Goal: Task Accomplishment & Management: Manage account settings

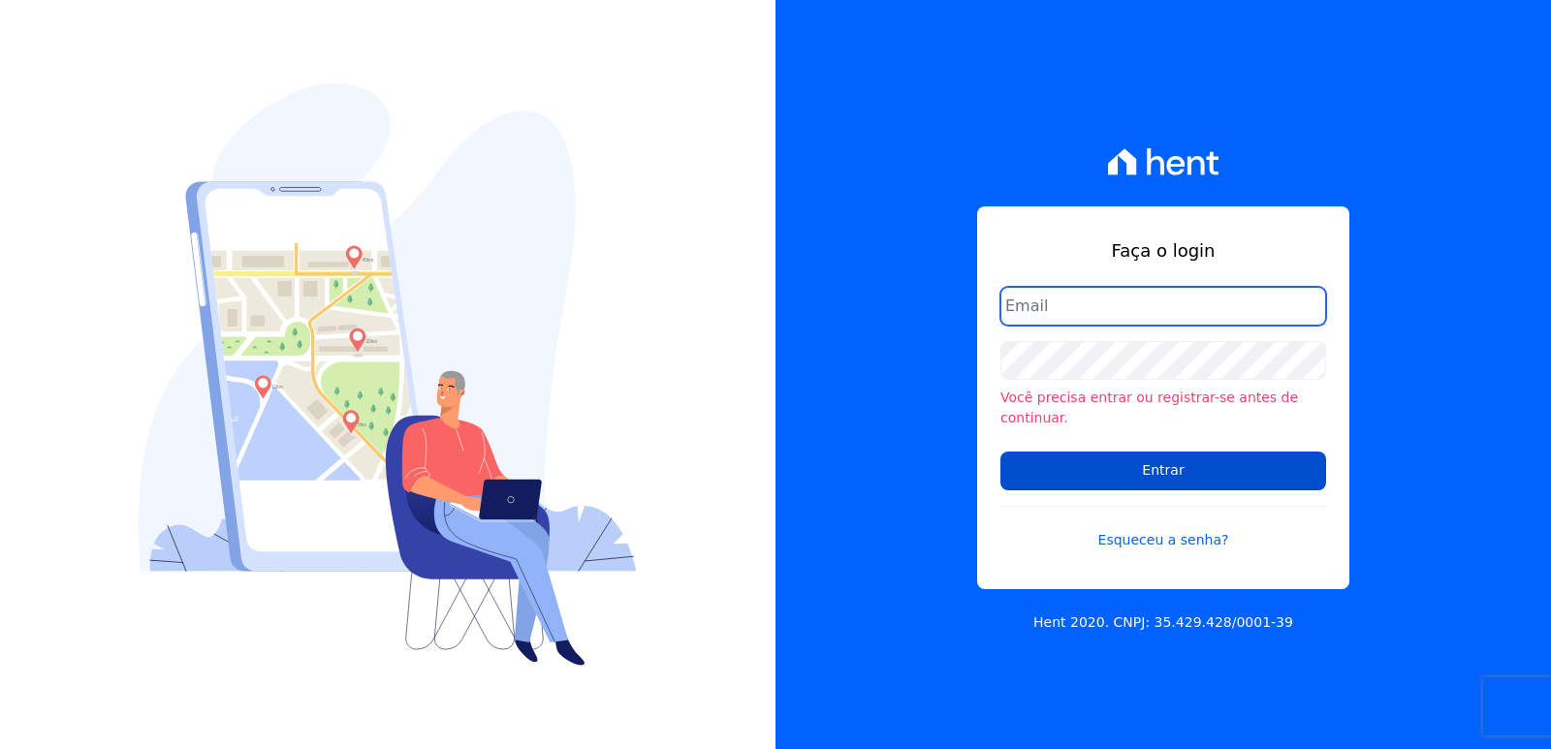
type input "[EMAIL_ADDRESS][DOMAIN_NAME]"
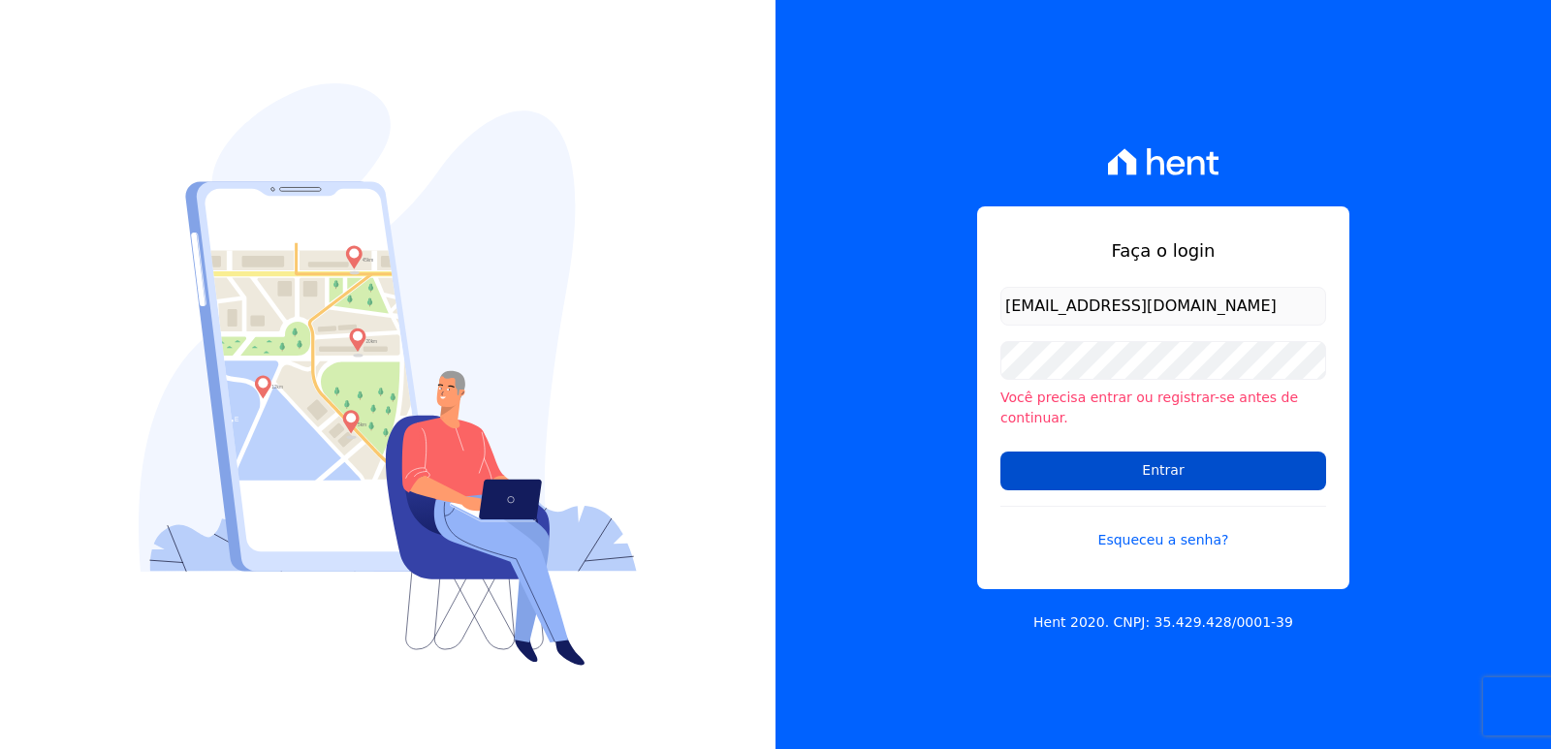
click at [1099, 479] on input "Entrar" at bounding box center [1164, 471] width 326 height 39
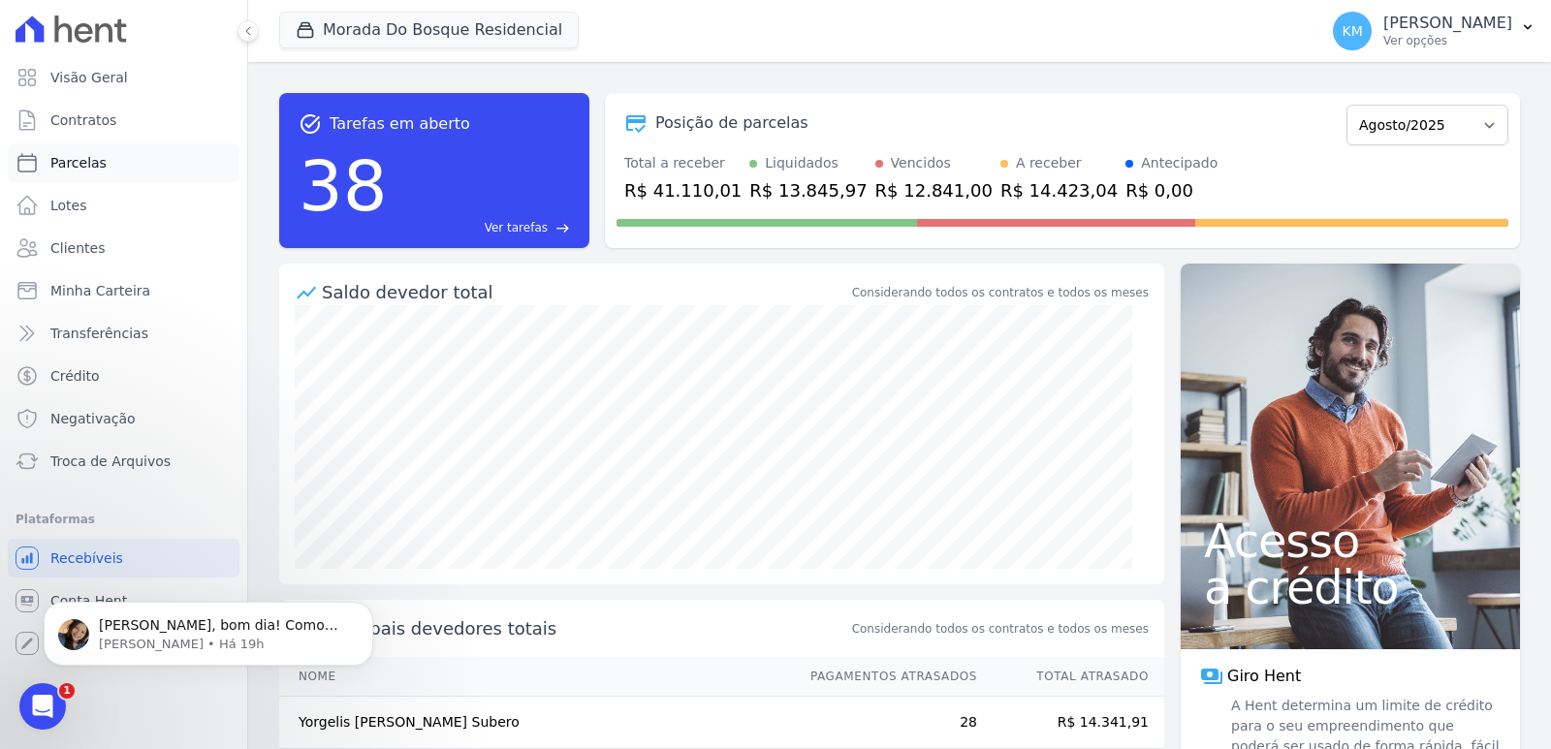
click at [82, 164] on span "Parcelas" at bounding box center [78, 162] width 56 height 19
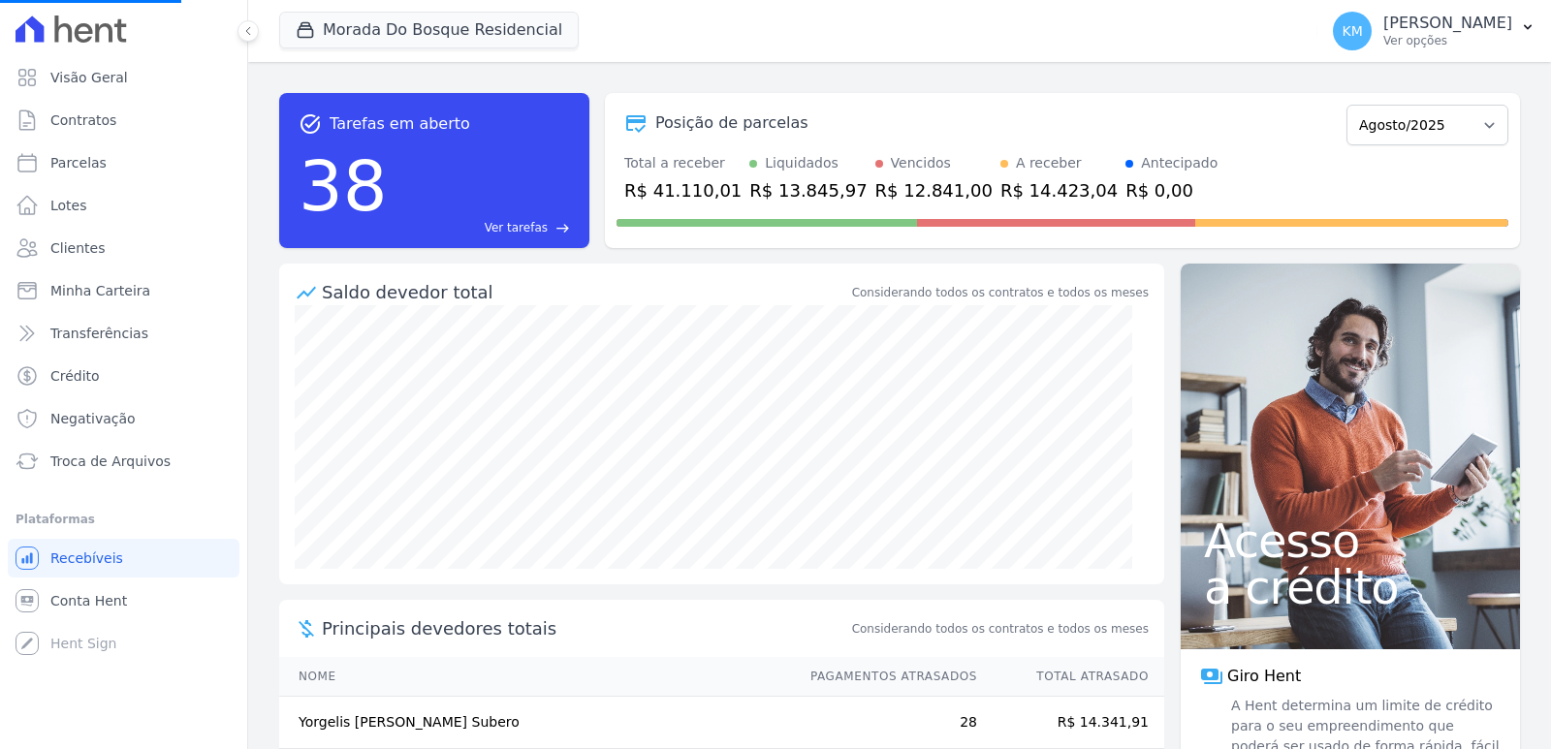
select select
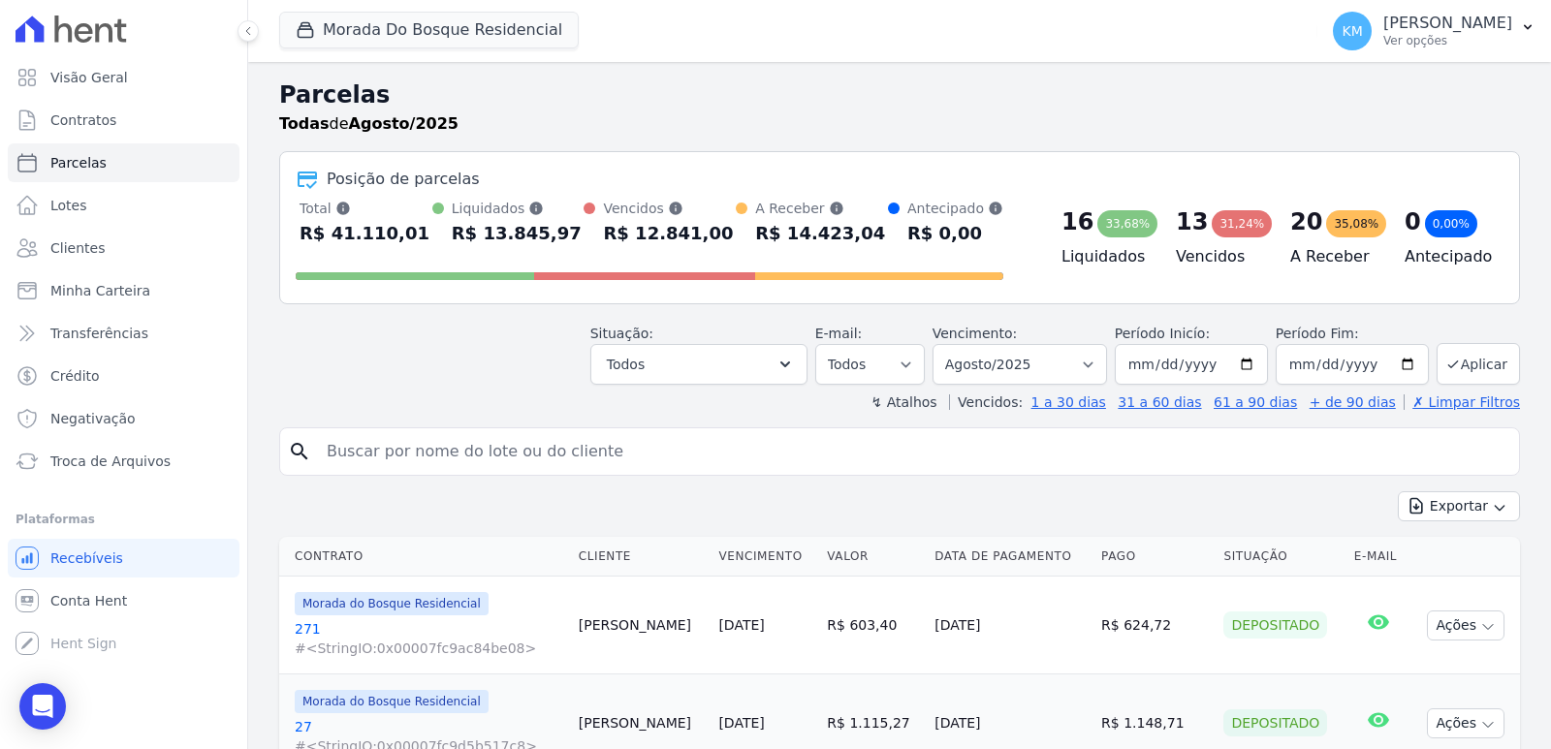
drag, startPoint x: 385, startPoint y: 473, endPoint x: 370, endPoint y: 457, distance: 22.0
click at [374, 461] on div "search" at bounding box center [899, 452] width 1241 height 48
click at [372, 451] on input "search" at bounding box center [913, 451] width 1196 height 39
click at [367, 453] on input "search" at bounding box center [913, 451] width 1196 height 39
type input "jocimara"
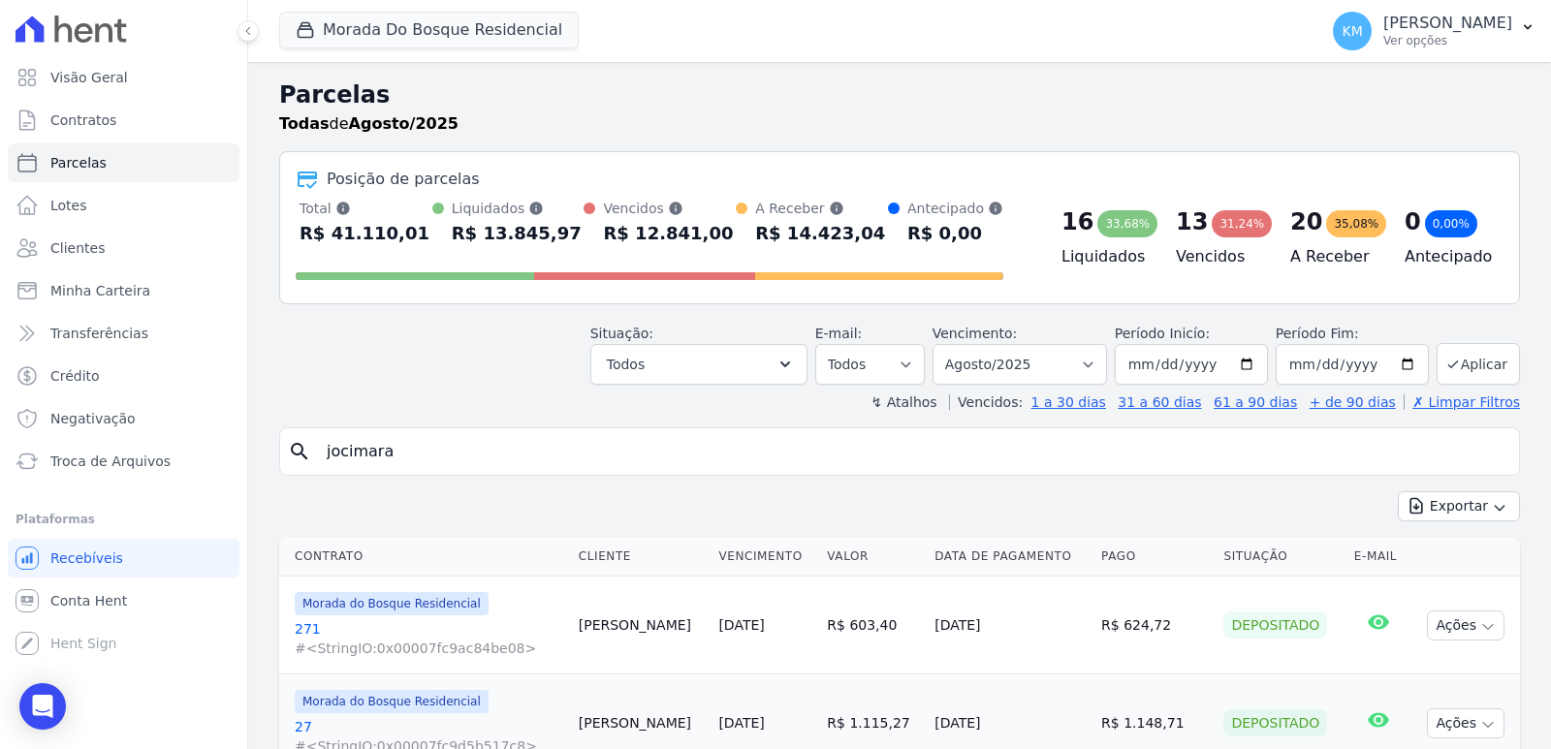
select select
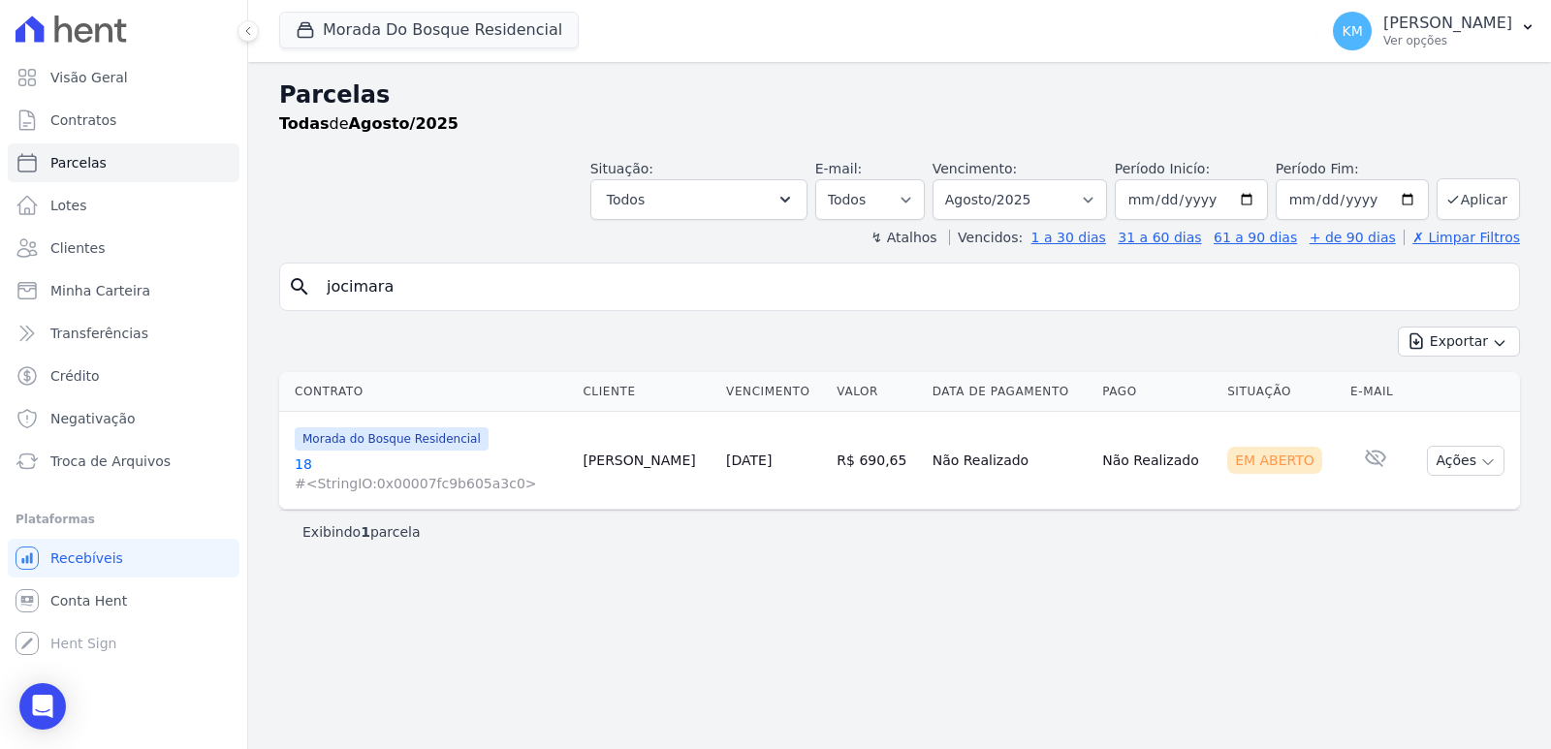
click at [308, 461] on link "18 #<StringIO:0x00007fc9b605a3c0>" at bounding box center [431, 474] width 272 height 39
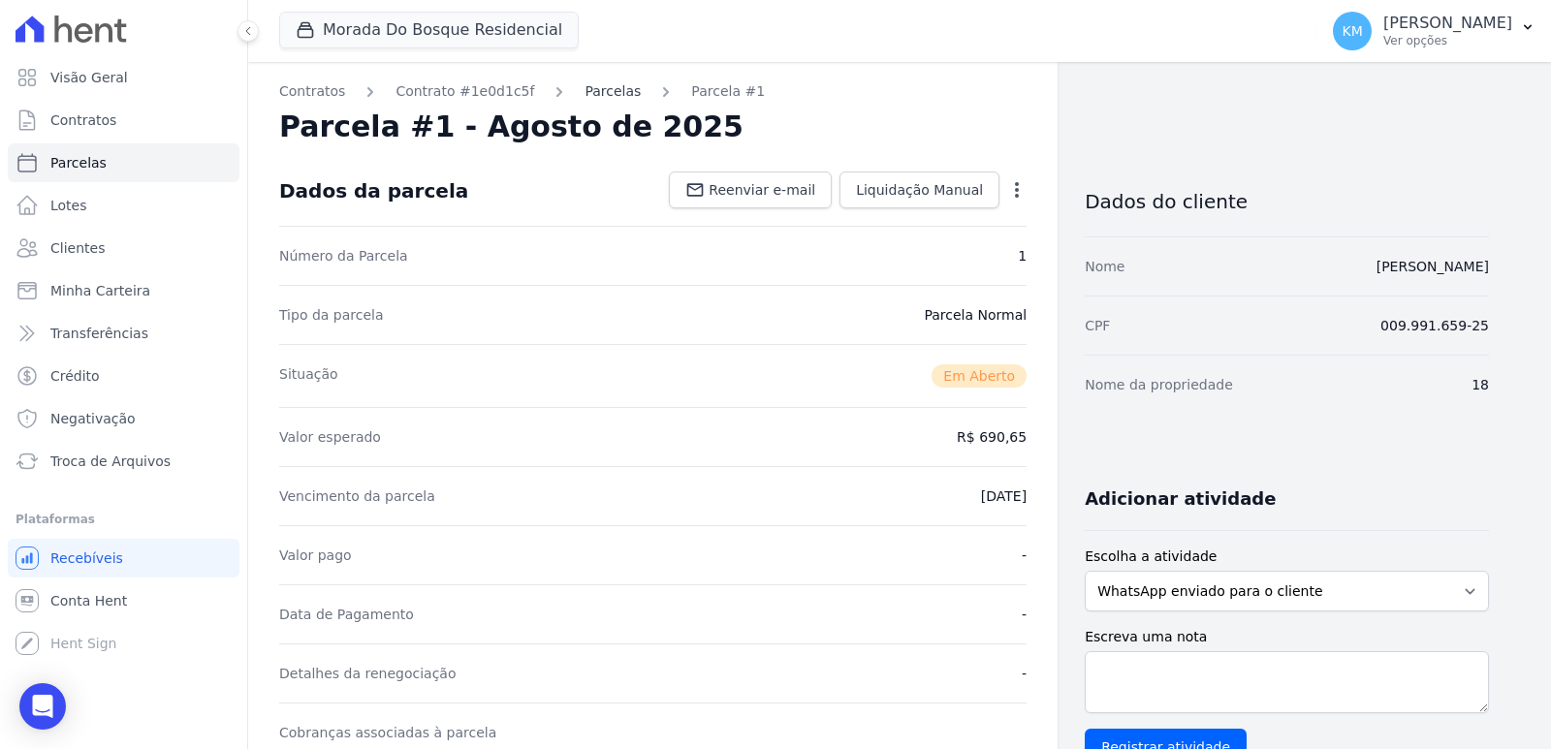
drag, startPoint x: 573, startPoint y: 79, endPoint x: 581, endPoint y: 90, distance: 13.2
click at [573, 81] on div "Contratos Contrato #1e0d1c5f Parcelas Parcela #1 Parcela #1 - Agosto de 2025 Da…" at bounding box center [653, 687] width 810 height 1251
click at [586, 99] on link "Parcelas" at bounding box center [613, 91] width 56 height 20
click at [585, 92] on link "Parcelas" at bounding box center [613, 91] width 56 height 20
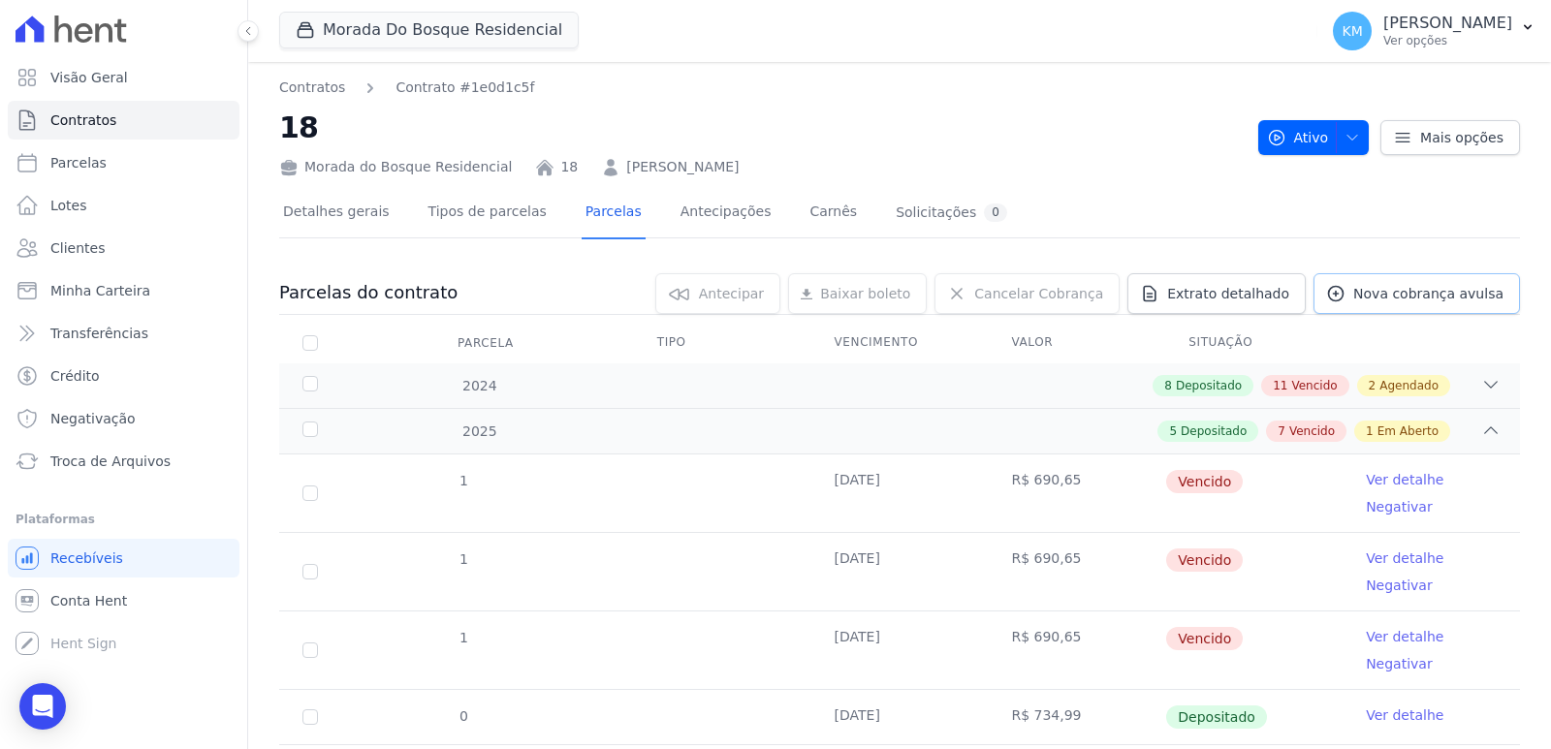
click at [1395, 284] on link "Nova cobrança avulsa" at bounding box center [1417, 293] width 207 height 41
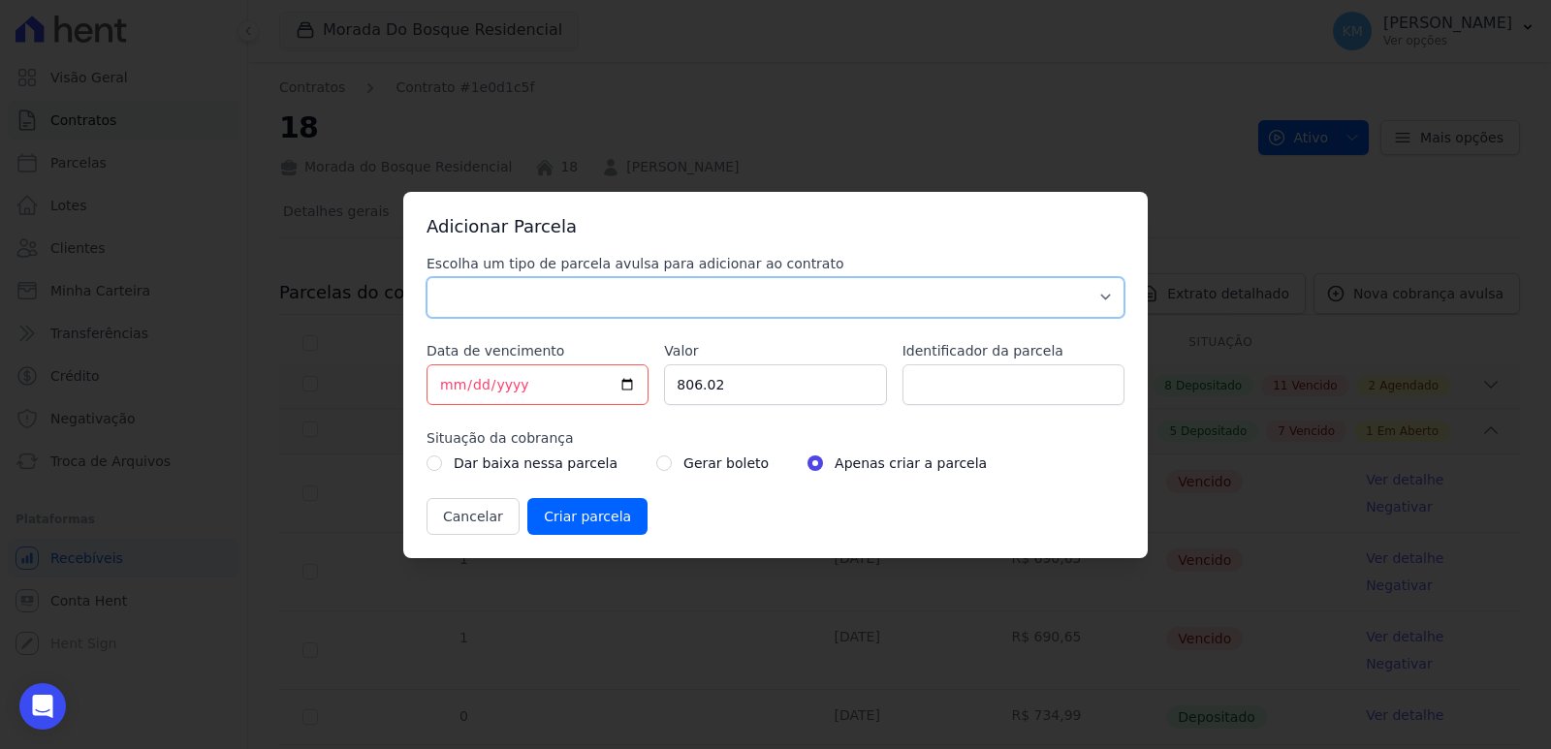
click at [539, 307] on select "Parcela Normal Sinal Caução Intercalada Chaves Pré Chaves Pós Chaves Taxas Quit…" at bounding box center [776, 297] width 698 height 41
select select "standard"
click at [427, 277] on select "Parcela Normal Sinal Caução Intercalada Chaves Pré Chaves Pós Chaves Taxas Quit…" at bounding box center [776, 297] width 698 height 41
click at [448, 376] on input "2025-08-15" at bounding box center [538, 385] width 222 height 41
click at [449, 395] on input "2025-08-15" at bounding box center [538, 385] width 222 height 41
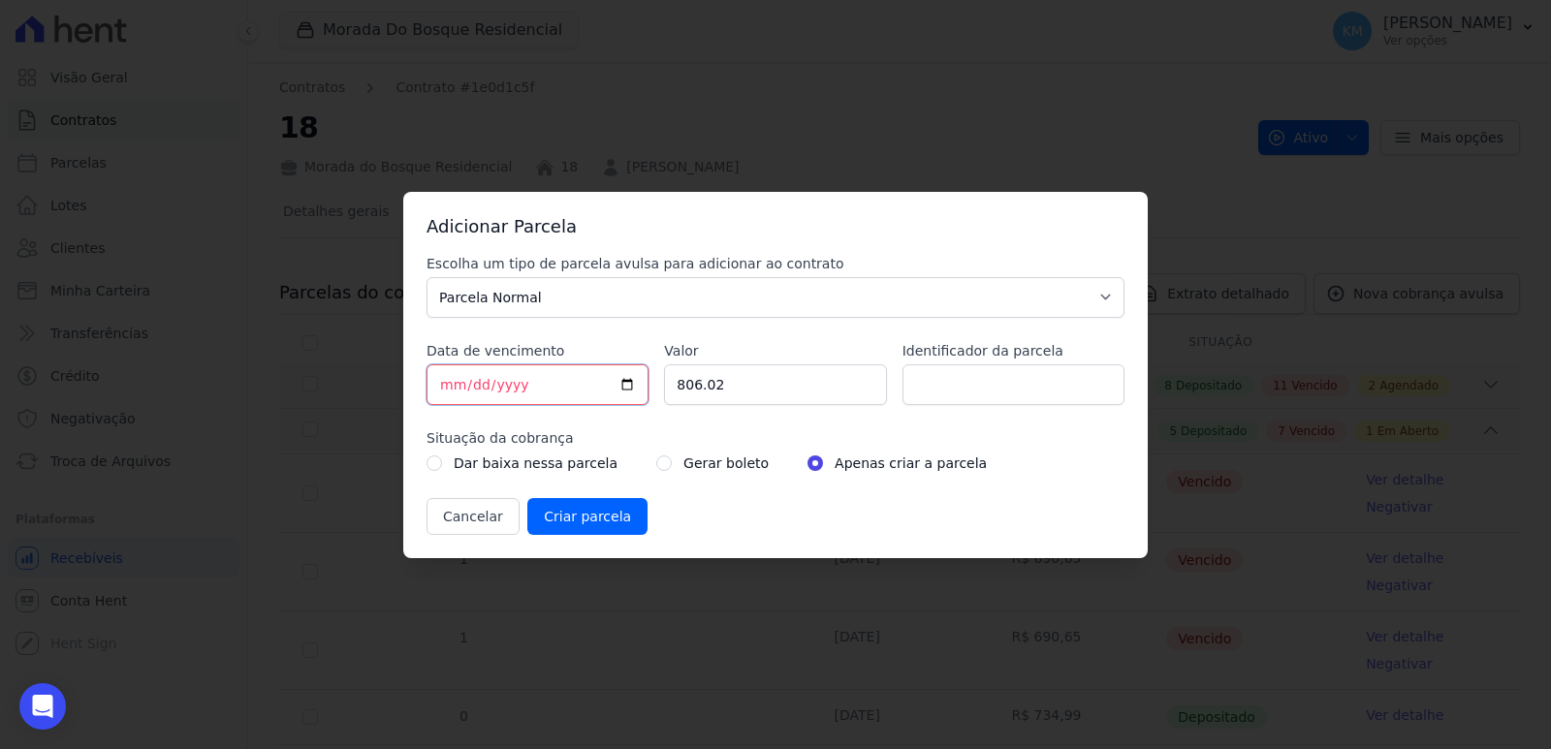
type input "2025-08-20"
drag, startPoint x: 755, startPoint y: 394, endPoint x: 671, endPoint y: 393, distance: 84.4
click at [666, 394] on input "806.02" at bounding box center [775, 385] width 222 height 41
type input "739.22"
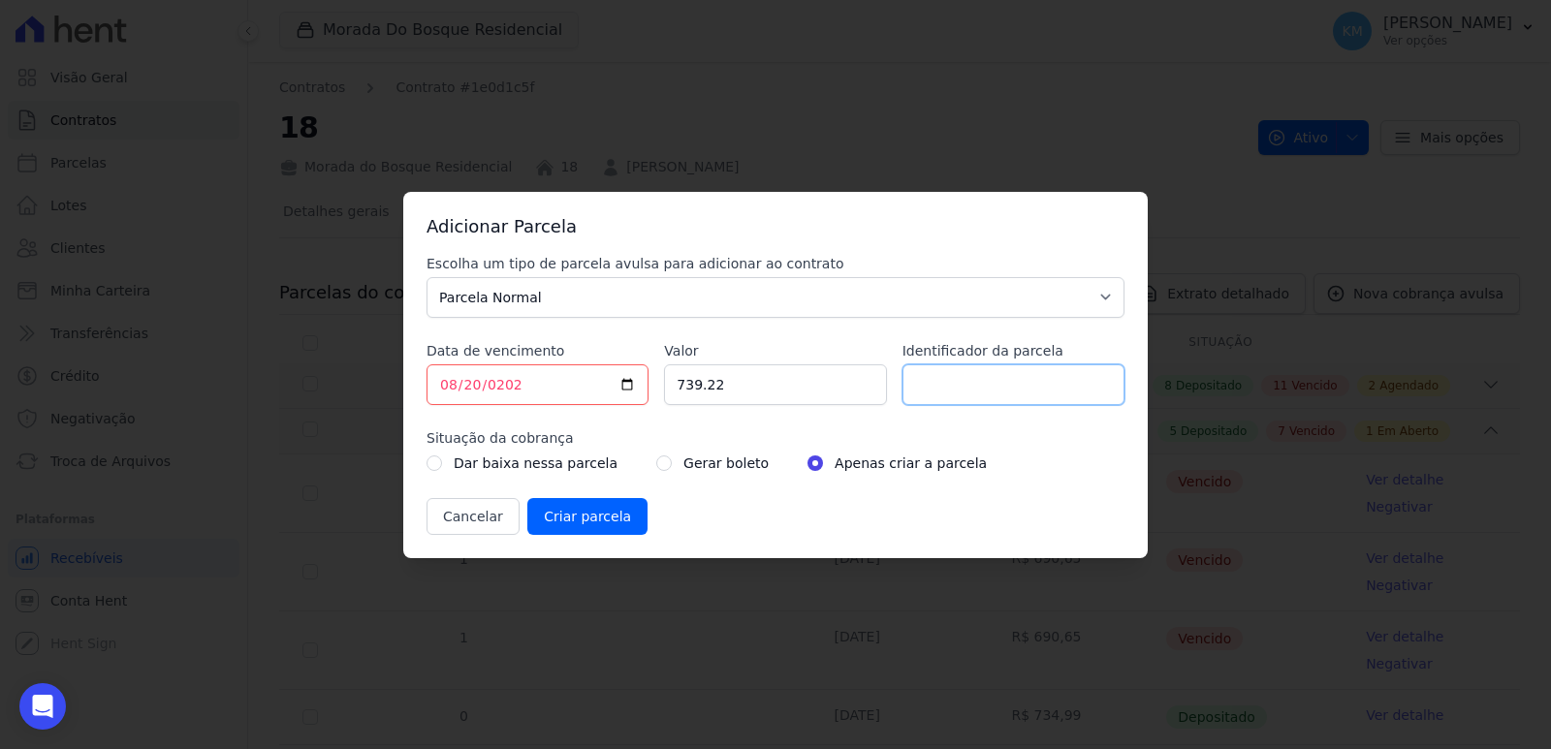
click at [990, 382] on input "Identificador da parcela" at bounding box center [1014, 385] width 222 height 41
type input "18008H"
drag, startPoint x: 674, startPoint y: 463, endPoint x: 652, endPoint y: 461, distance: 21.5
click at [683, 461] on label "Gerar boleto" at bounding box center [725, 463] width 85 height 23
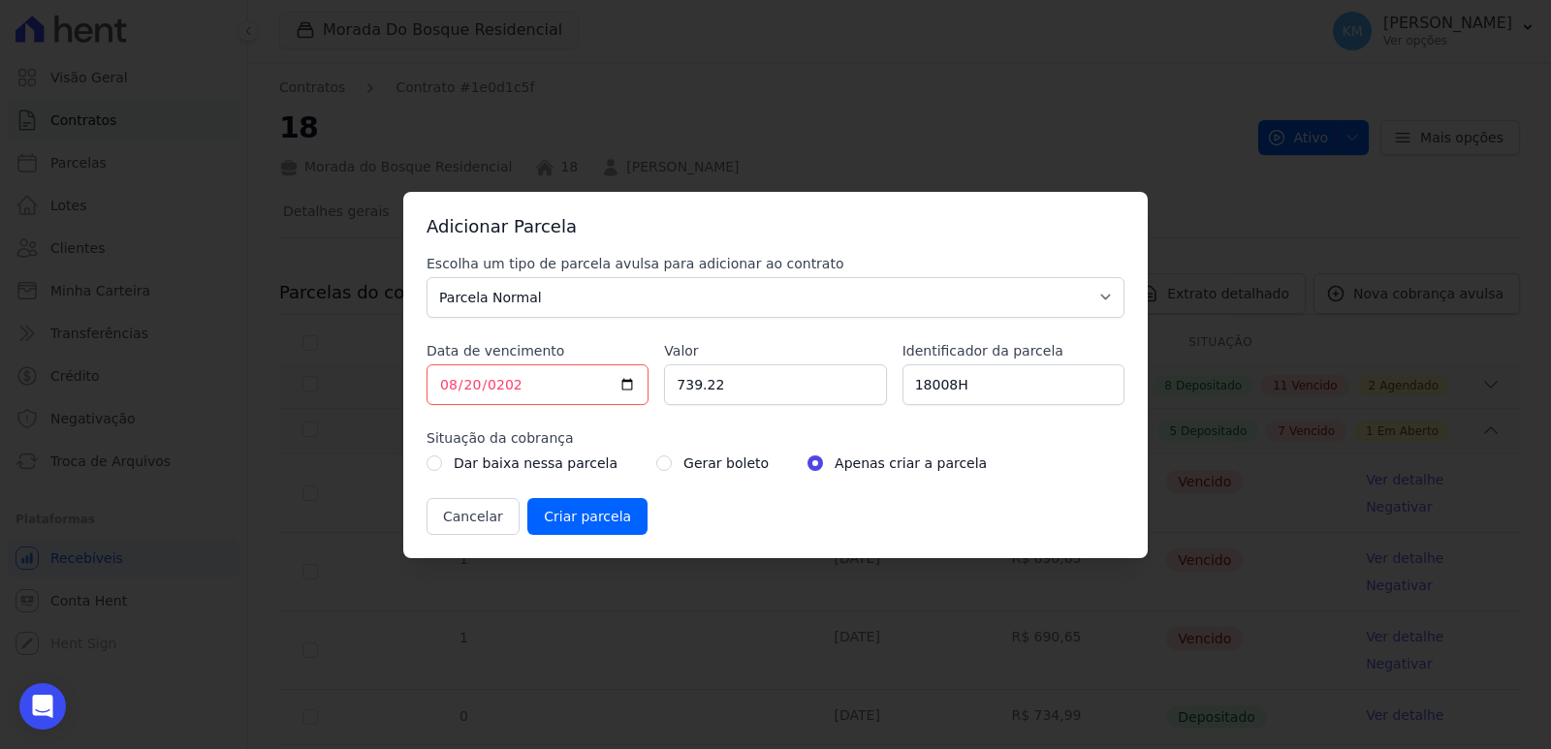
click at [634, 468] on div "Dar baixa nessa parcela Gerar boleto Apenas criar a parcela" at bounding box center [776, 463] width 698 height 23
click at [656, 466] on input "radio" at bounding box center [664, 464] width 16 height 16
radio input "true"
click at [611, 518] on input "Criar parcela" at bounding box center [587, 516] width 120 height 37
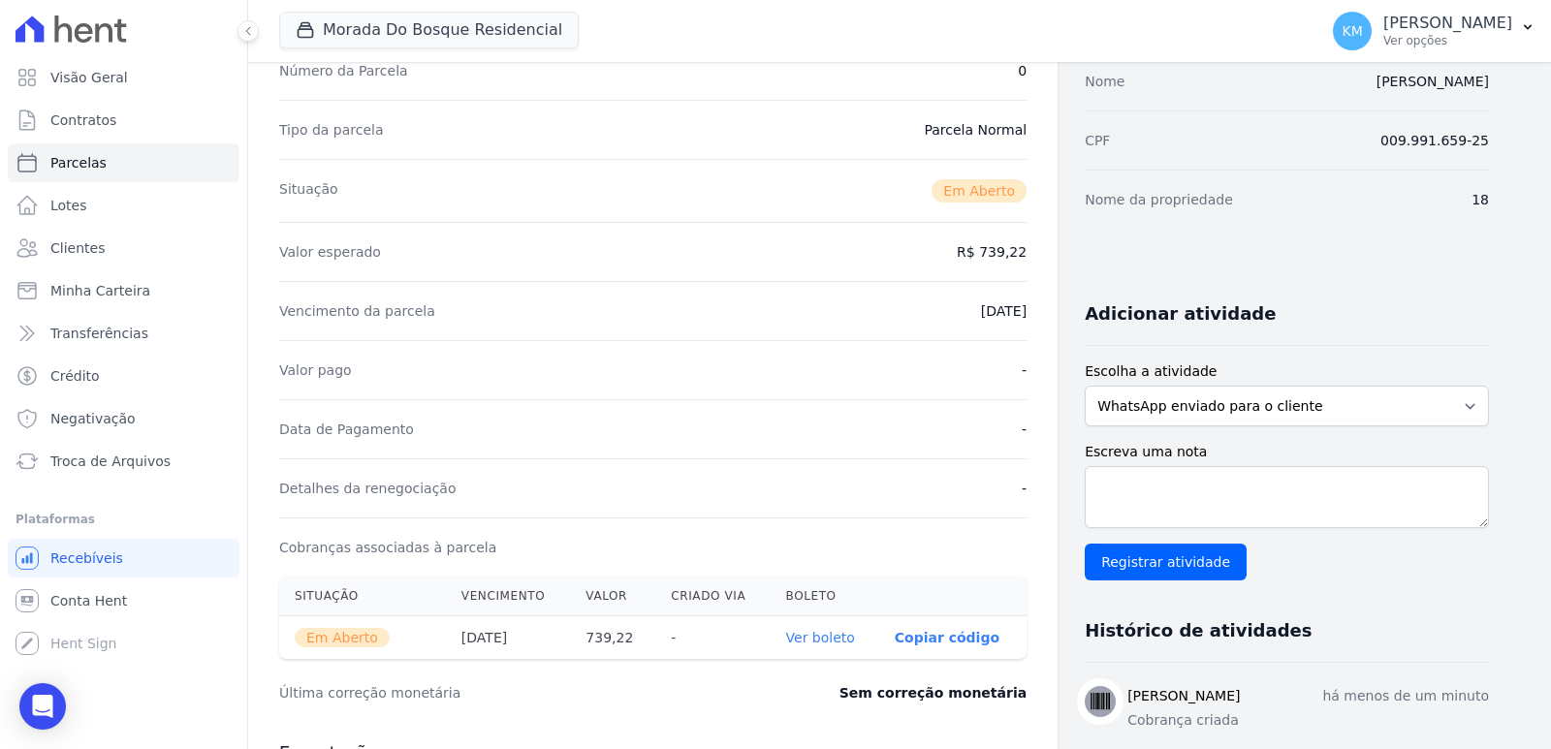
scroll to position [388, 0]
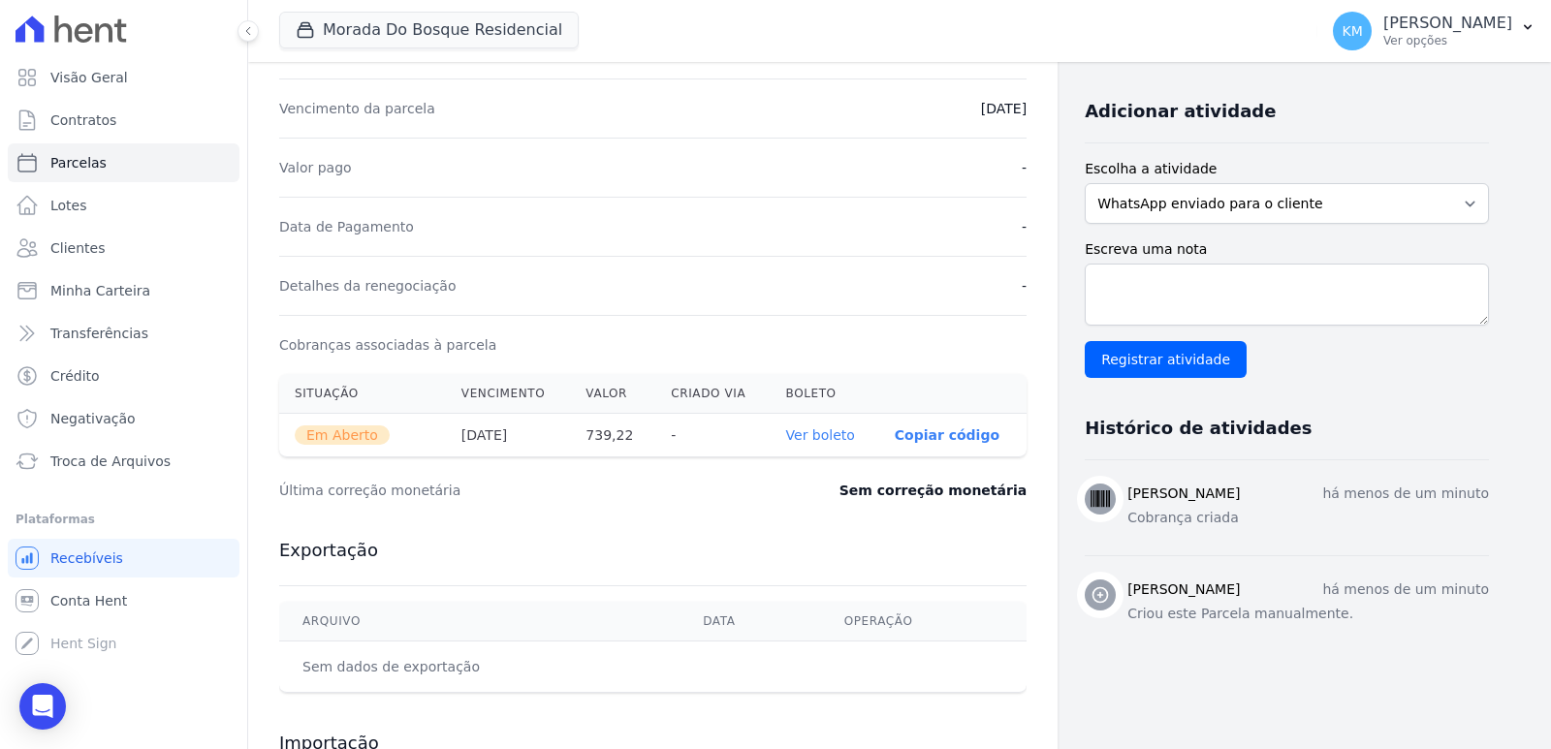
click at [834, 434] on link "Ver boleto" at bounding box center [820, 436] width 69 height 16
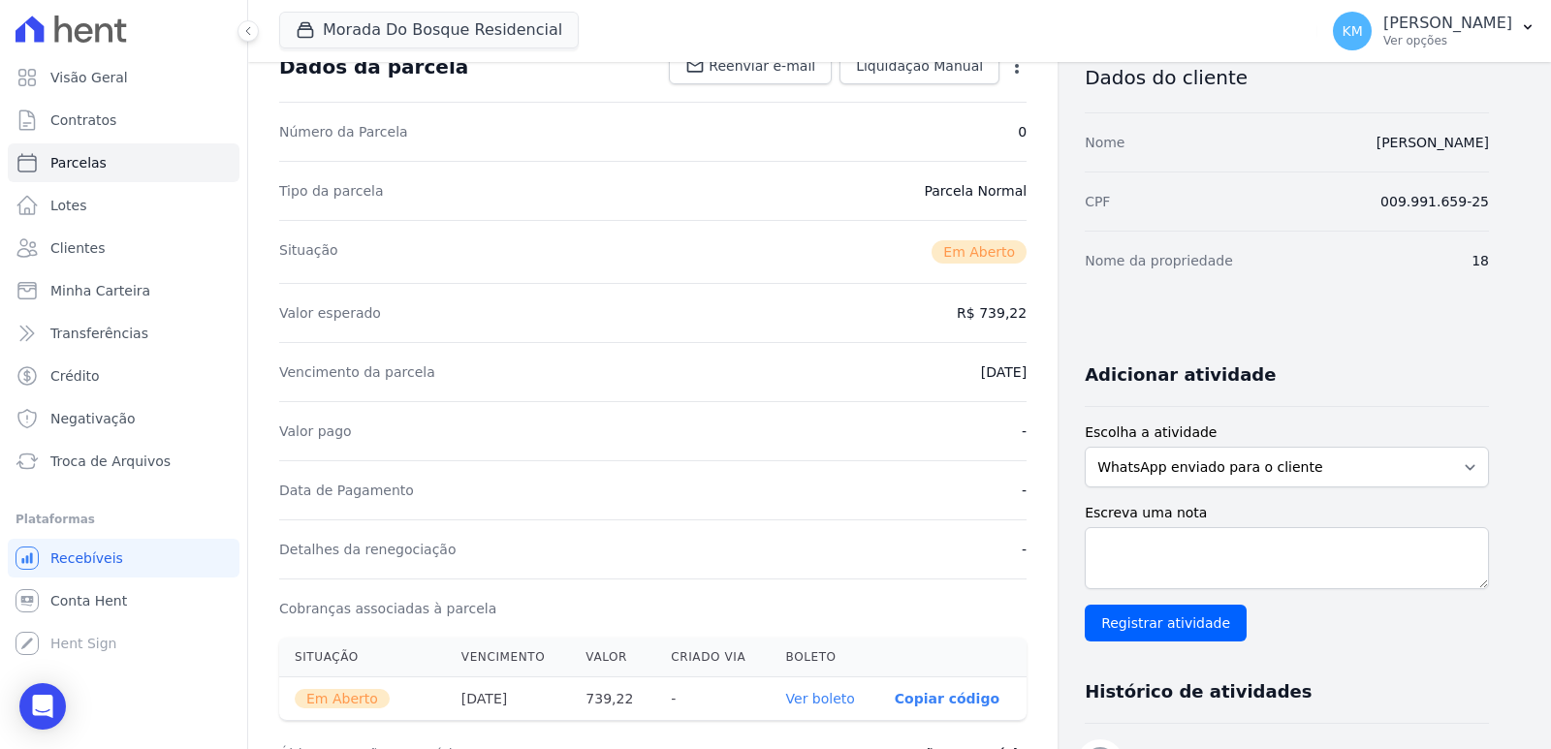
scroll to position [0, 0]
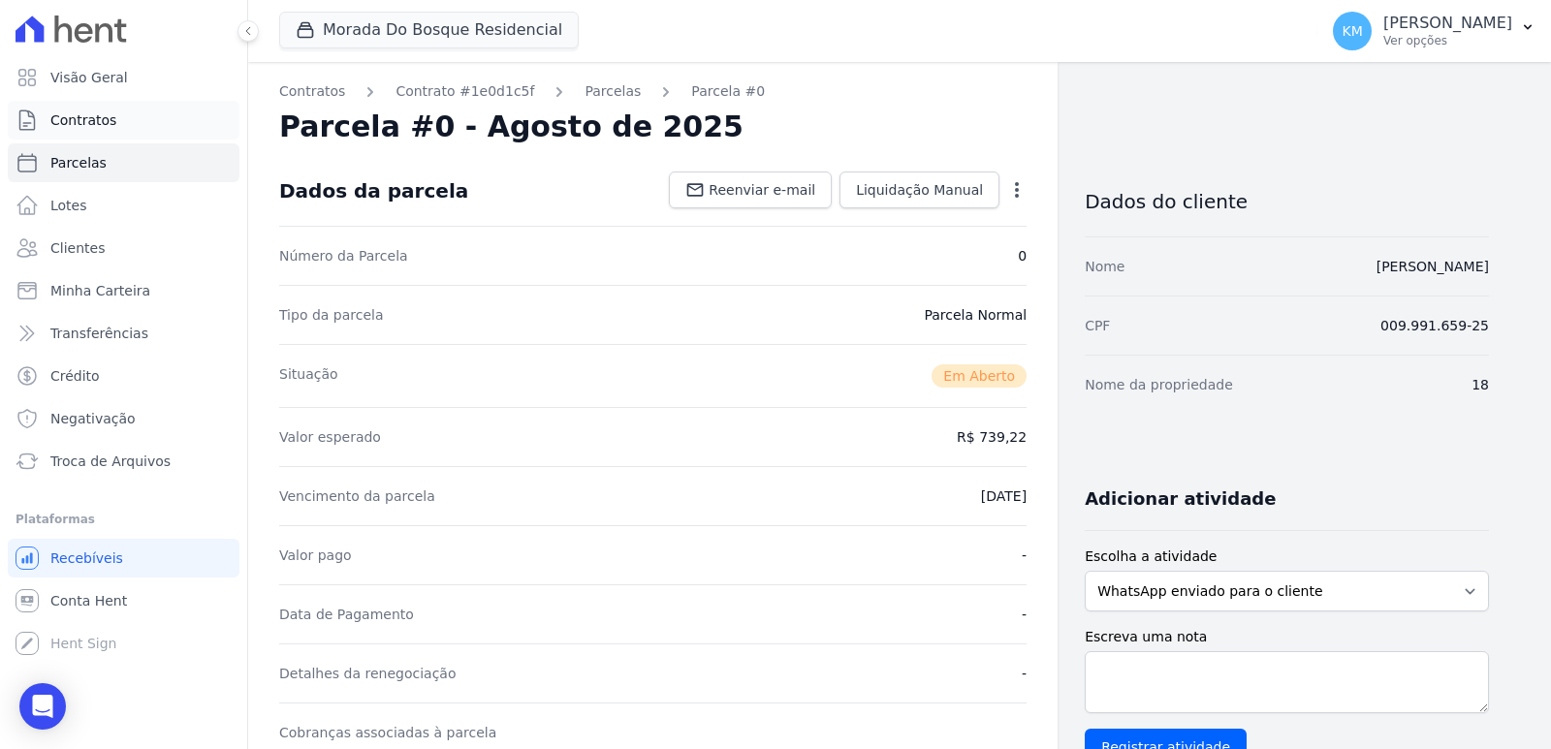
click at [82, 121] on span "Contratos" at bounding box center [83, 120] width 66 height 19
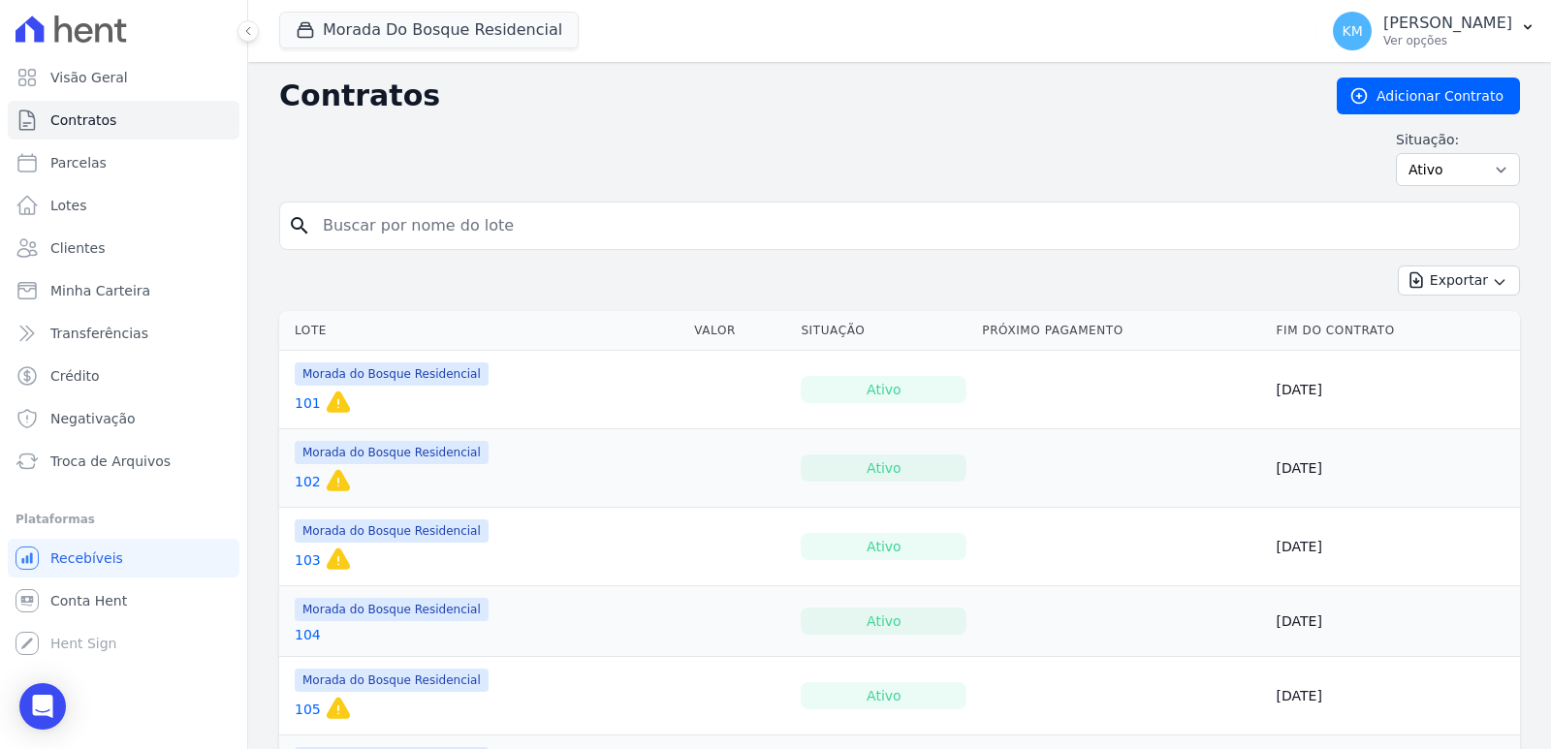
drag, startPoint x: 432, startPoint y: 243, endPoint x: 421, endPoint y: 241, distance: 11.8
click at [427, 243] on input "search" at bounding box center [911, 226] width 1200 height 39
type input "272"
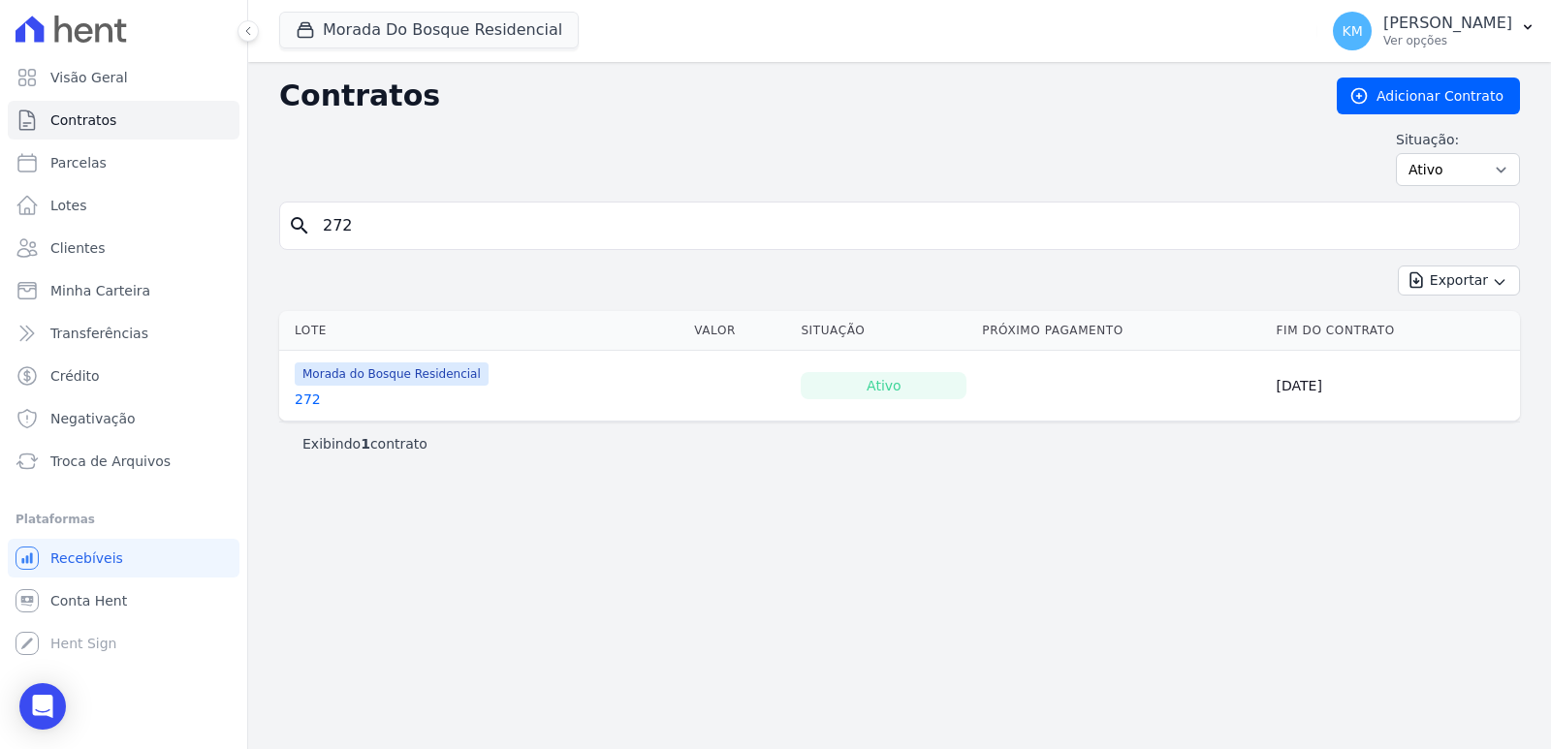
click at [305, 401] on link "272" at bounding box center [308, 399] width 26 height 19
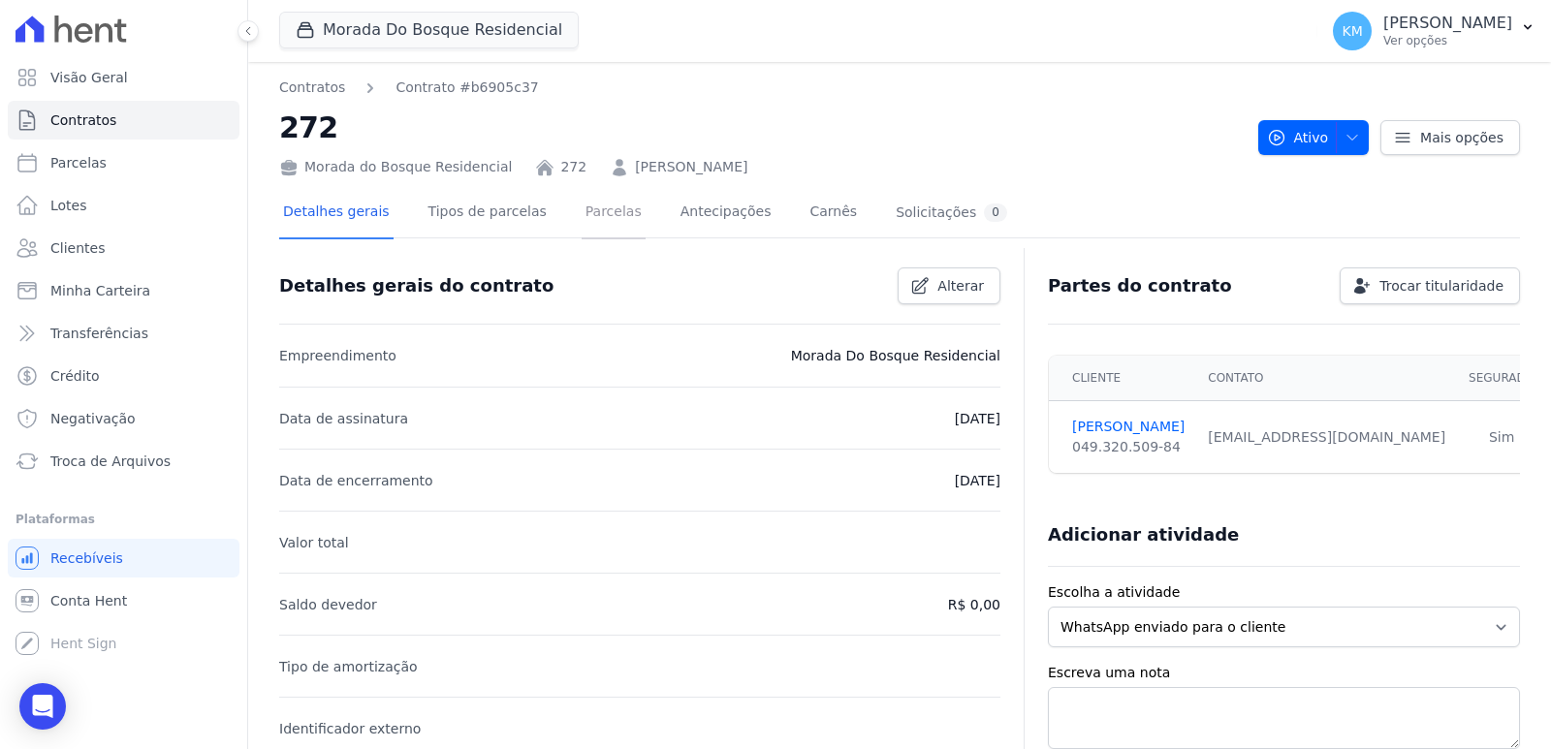
click at [582, 207] on link "Parcelas" at bounding box center [614, 213] width 64 height 51
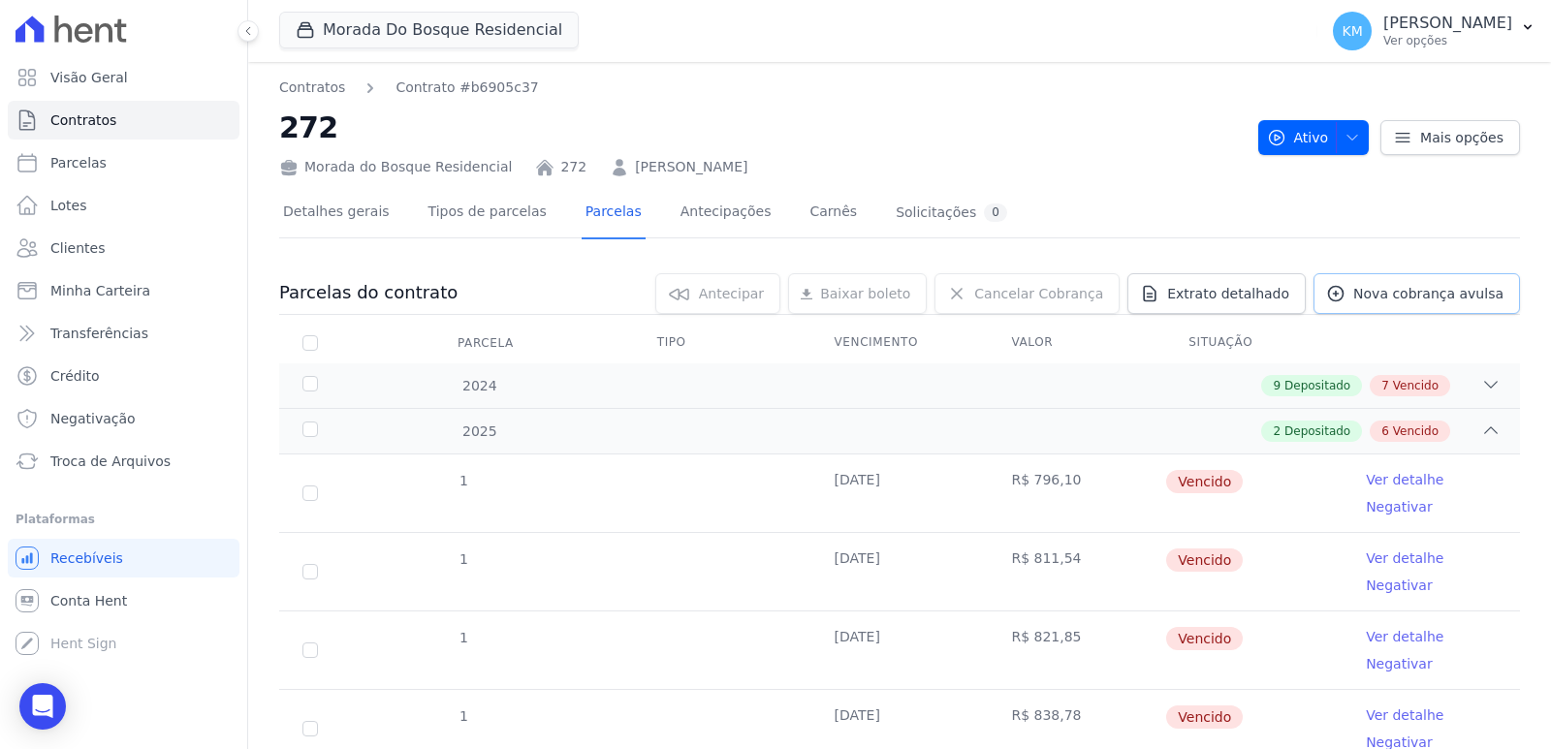
drag, startPoint x: 1405, startPoint y: 296, endPoint x: 1390, endPoint y: 301, distance: 15.3
click at [1405, 294] on span "Nova cobrança avulsa" at bounding box center [1428, 293] width 150 height 19
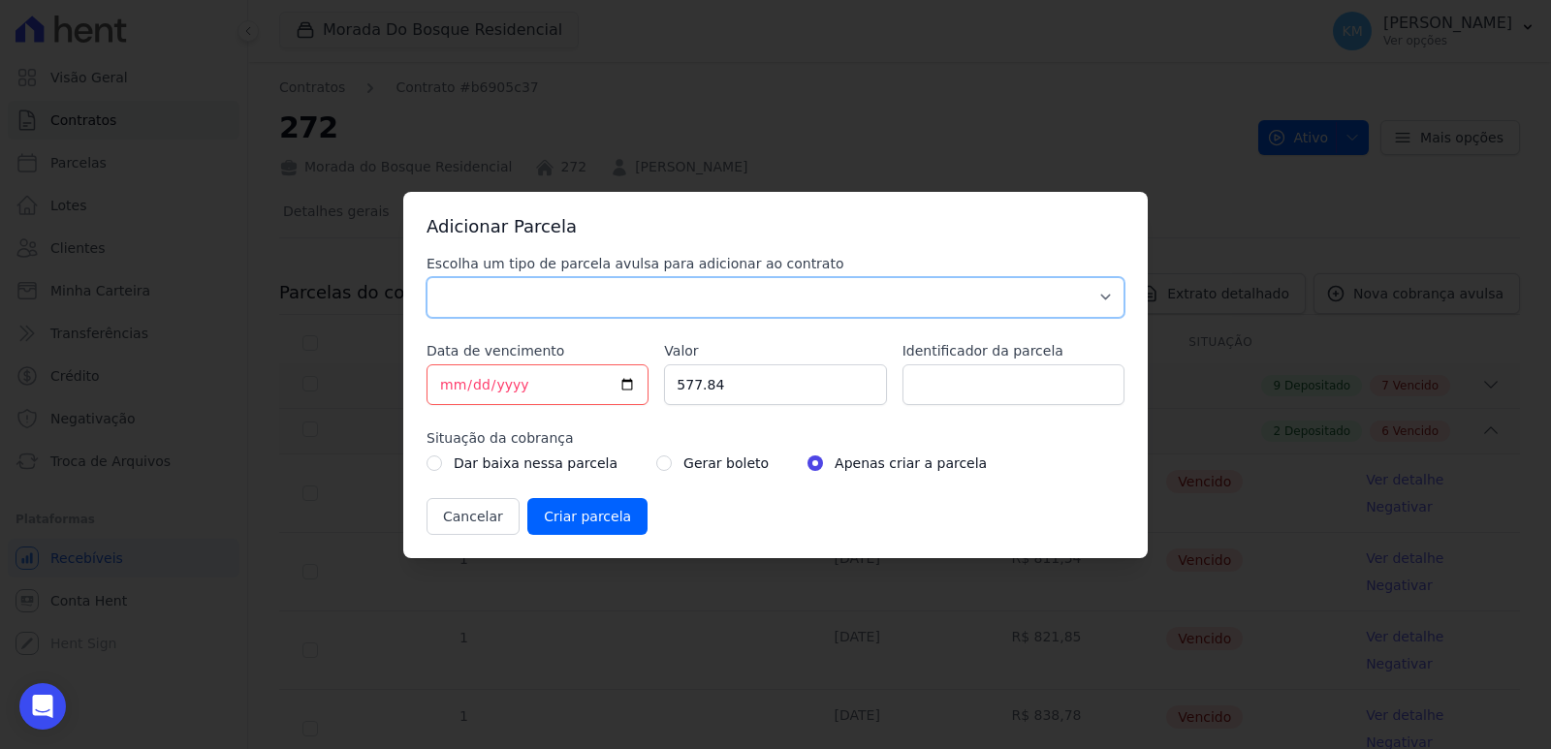
click at [524, 308] on select "Parcela Normal Sinal Caução Intercalada Chaves Pré Chaves Pós Chaves Taxas Quit…" at bounding box center [776, 297] width 698 height 41
select select "standard"
click at [427, 277] on select "Parcela Normal Sinal Caução Intercalada Chaves Pré Chaves Pós Chaves Taxas Quit…" at bounding box center [776, 297] width 698 height 41
click at [452, 393] on input "2025-08-15" at bounding box center [538, 385] width 222 height 41
type input "2025-08-20"
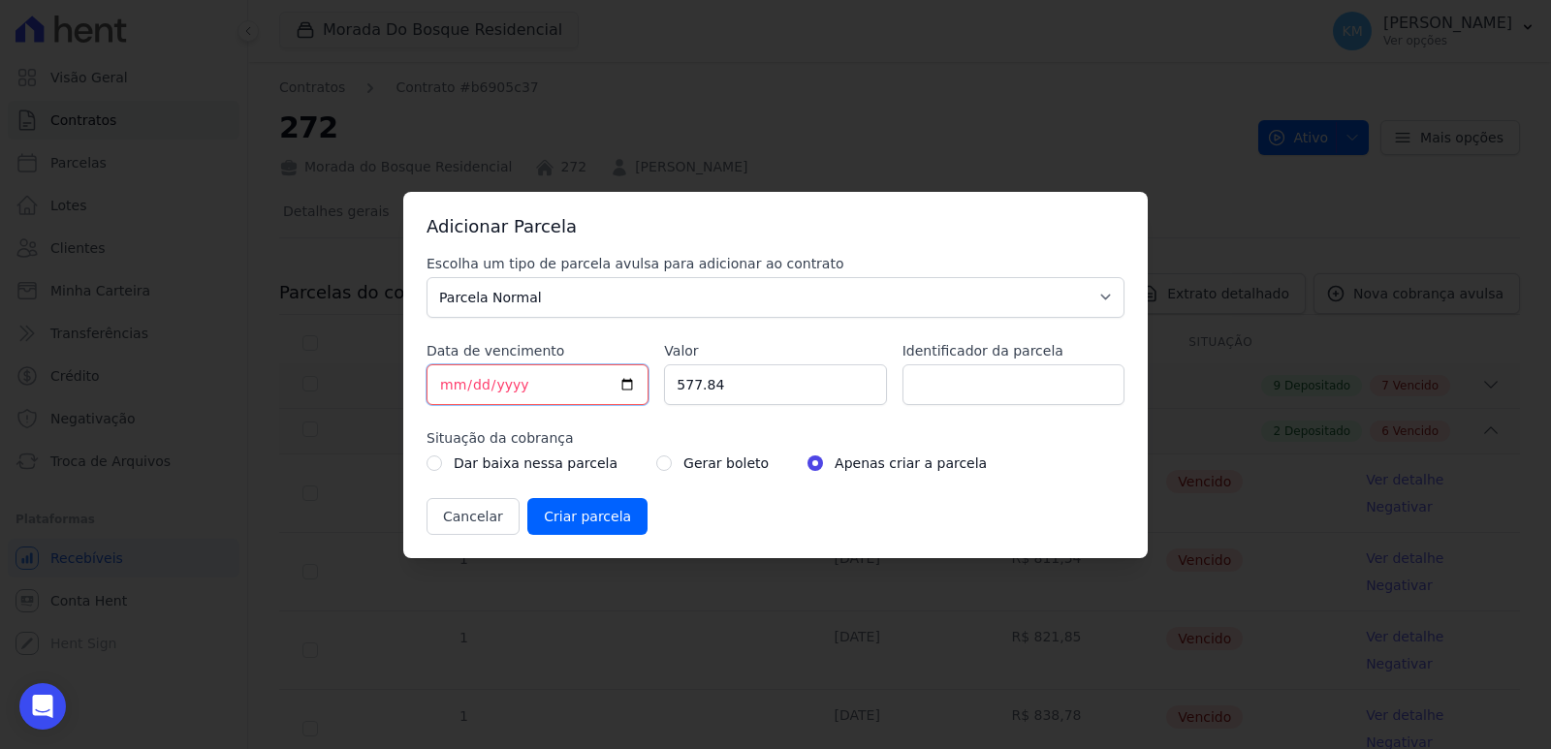
type input "2025-08-20"
drag, startPoint x: 714, startPoint y: 378, endPoint x: 613, endPoint y: 397, distance: 102.5
click at [613, 397] on div "Escolha um tipo de parcela avulsa para adicionar ao contrato Parcela Normal Sin…" at bounding box center [776, 394] width 698 height 281
type input "874.14"
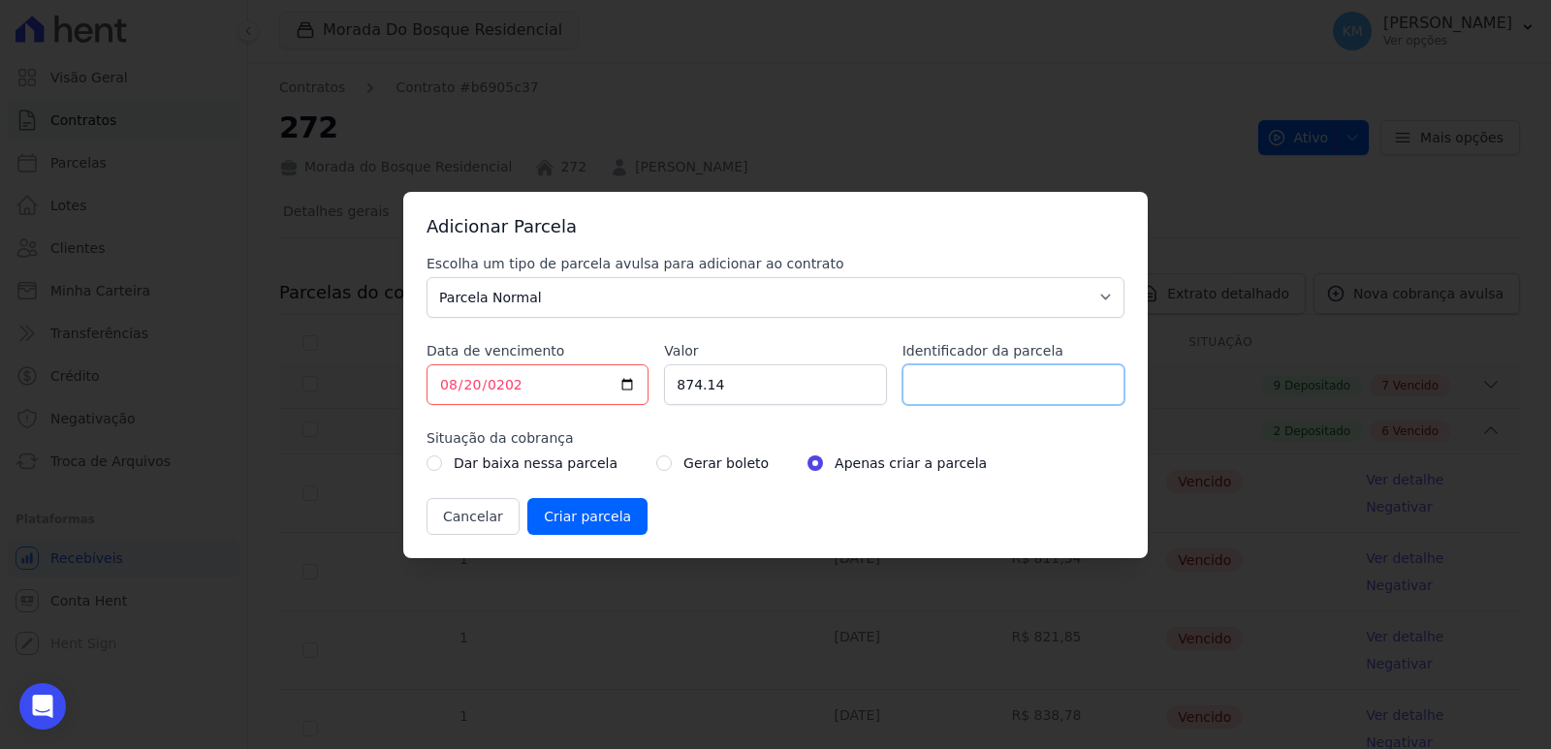
click at [1040, 389] on input "Identificador da parcela" at bounding box center [1014, 385] width 222 height 41
type input "272028A"
drag, startPoint x: 644, startPoint y: 460, endPoint x: 637, endPoint y: 473, distance: 15.2
click at [656, 467] on input "radio" at bounding box center [664, 464] width 16 height 16
radio input "true"
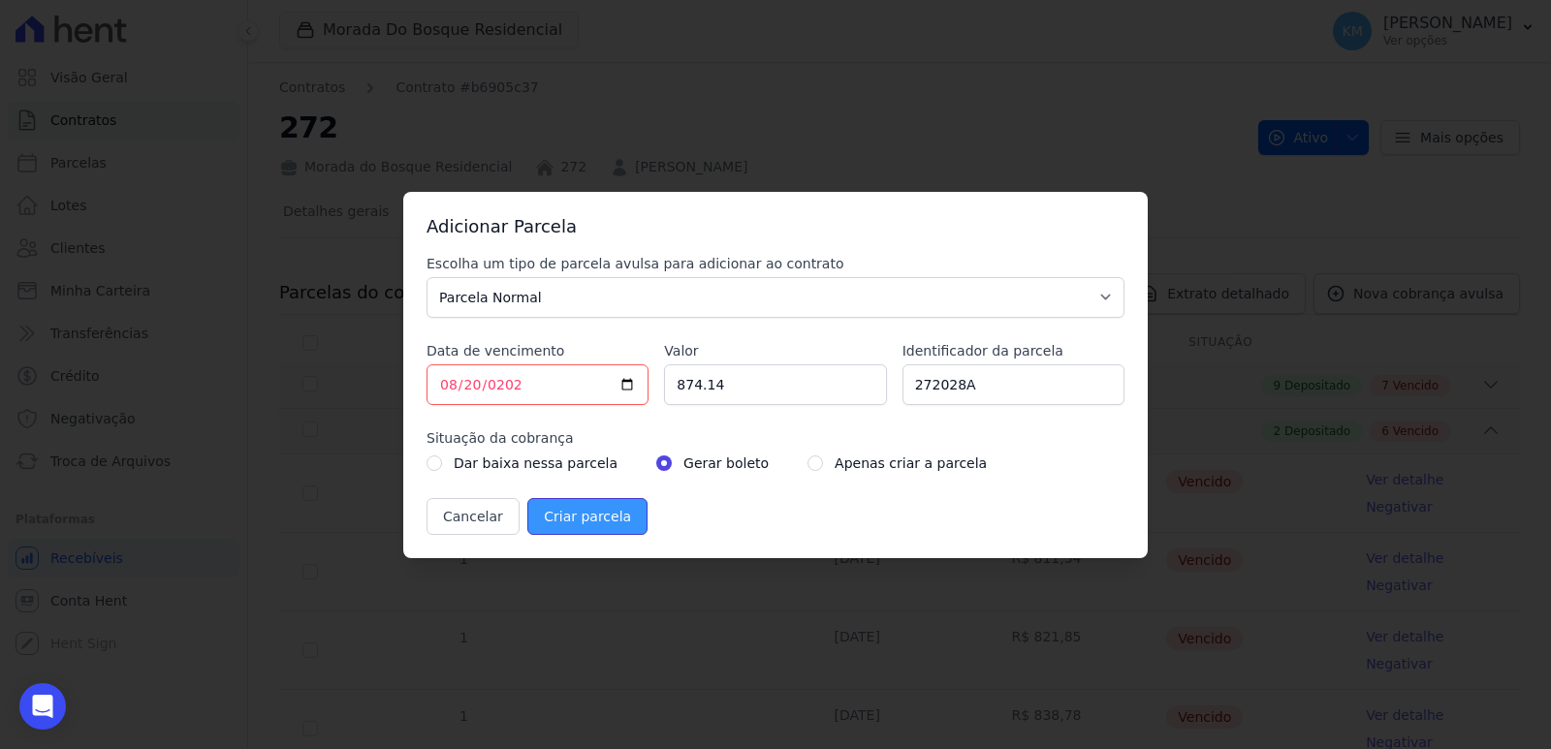
click at [557, 529] on input "Criar parcela" at bounding box center [587, 516] width 120 height 37
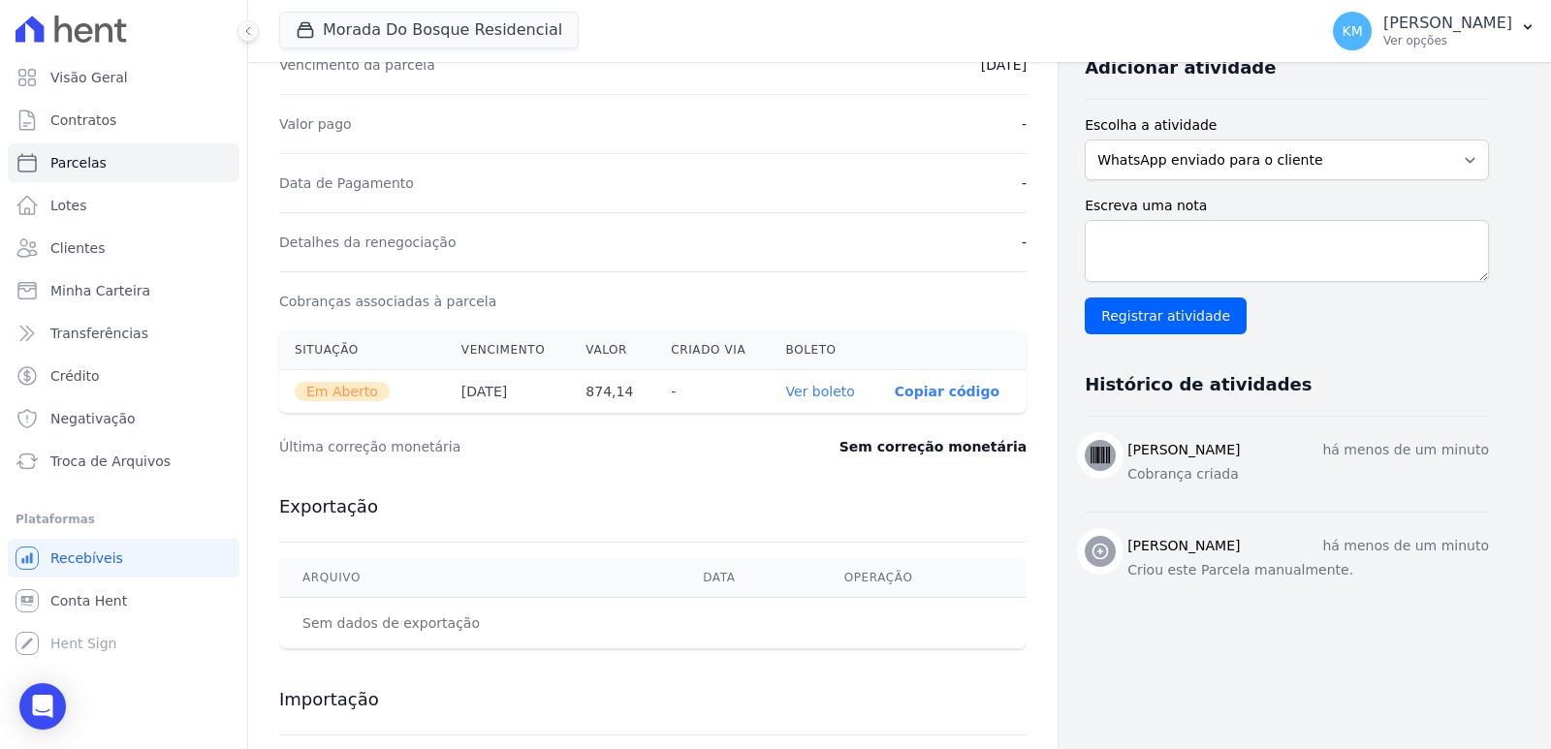
scroll to position [579, 0]
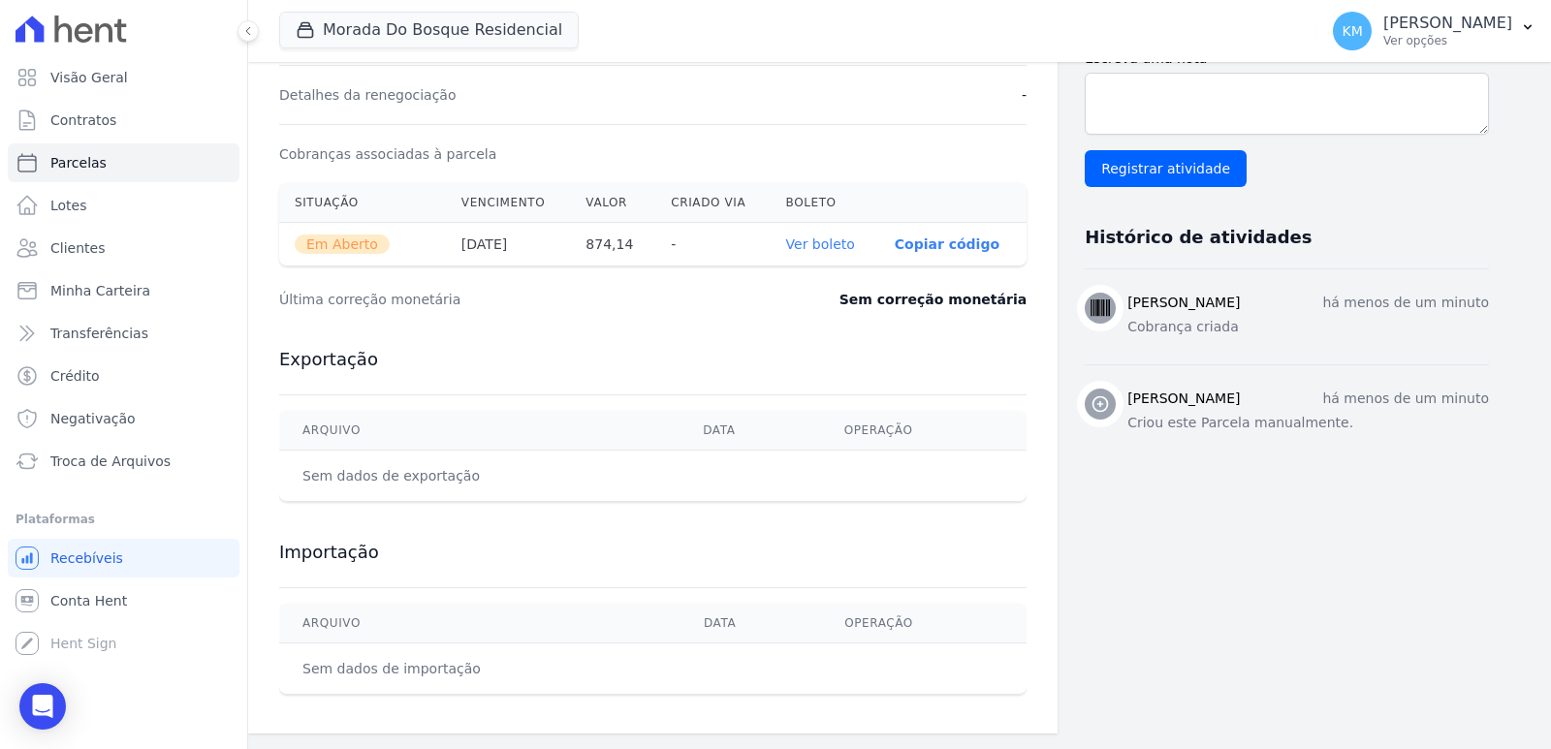
click at [827, 242] on link "Ver boleto" at bounding box center [820, 245] width 69 height 16
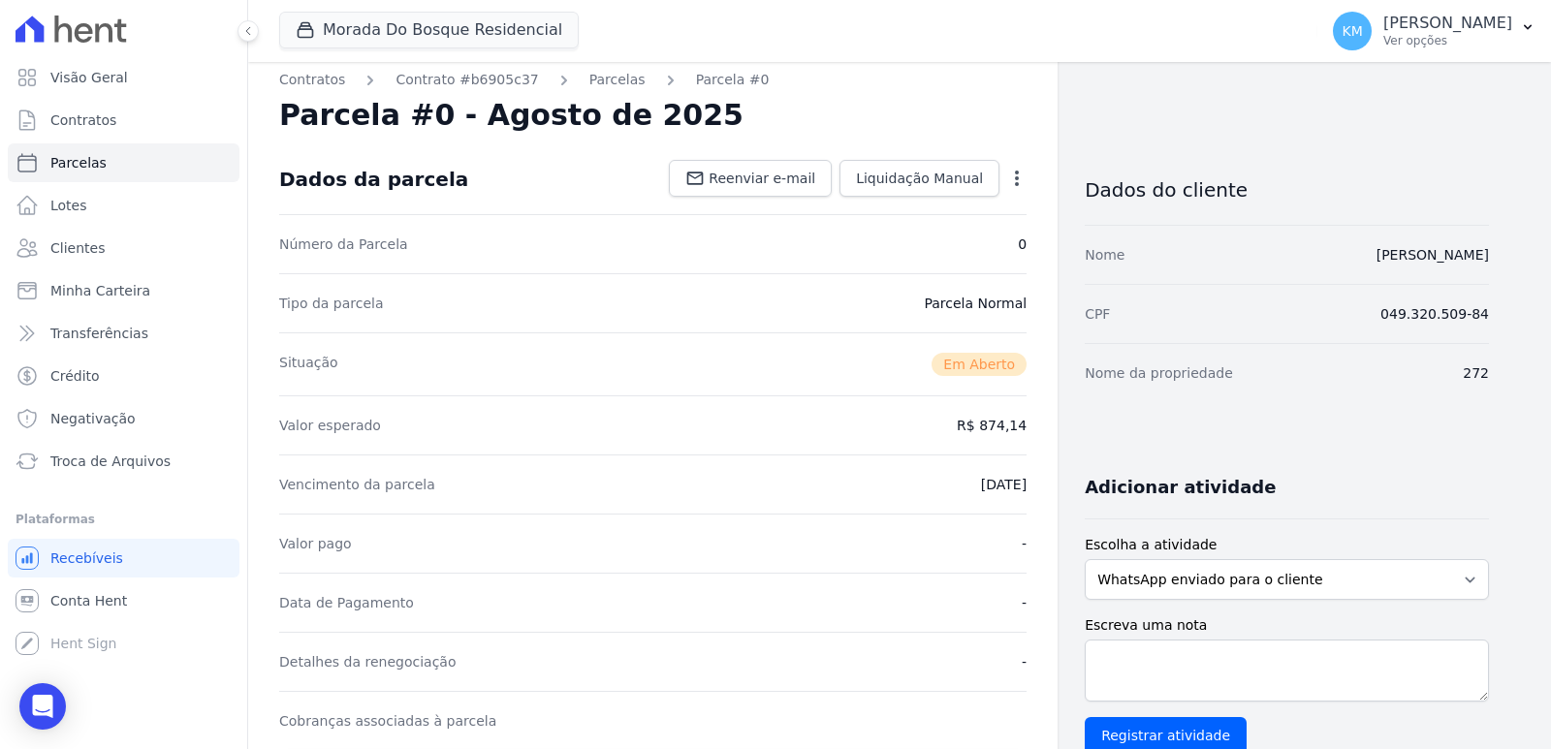
scroll to position [0, 0]
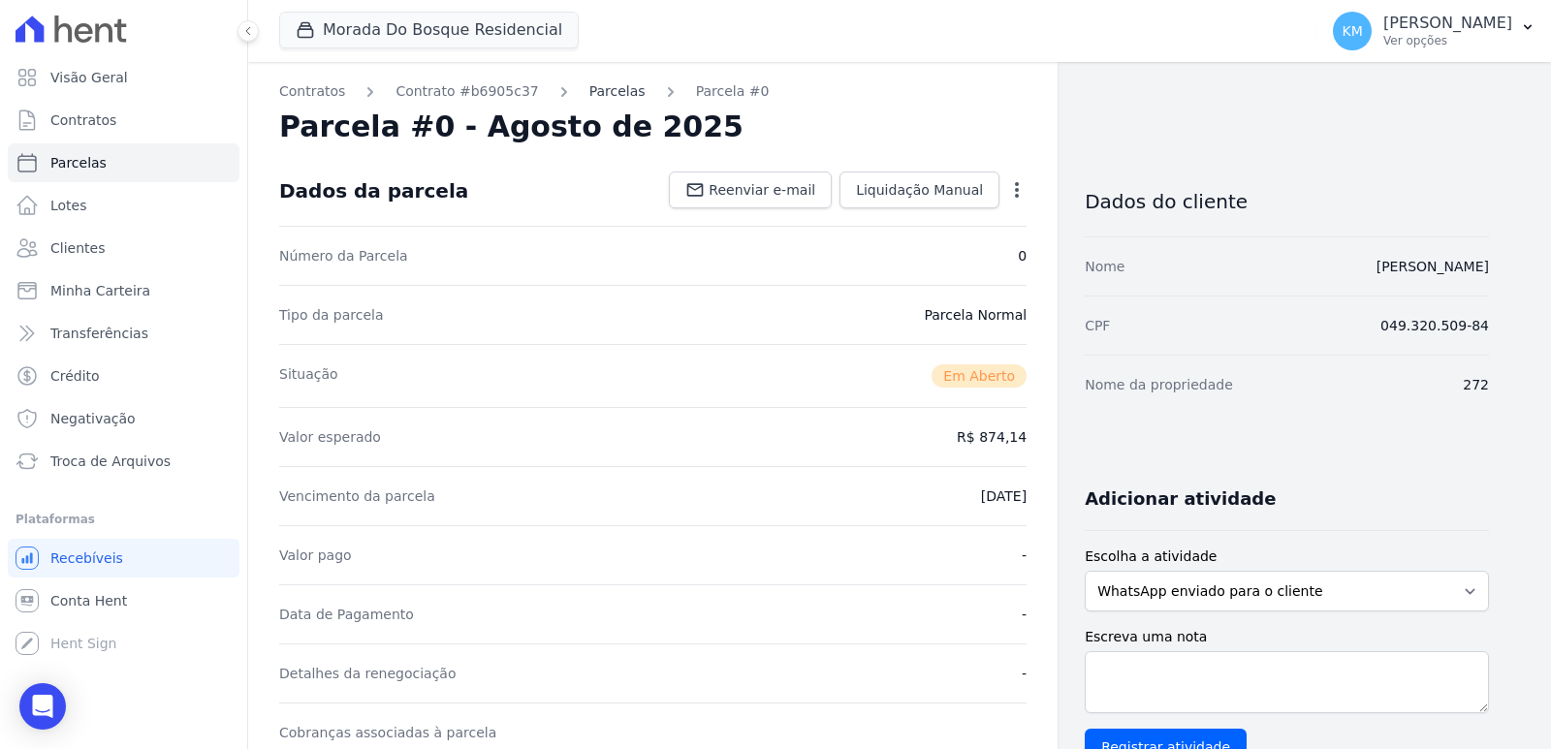
click at [581, 85] on div "Contratos Contrato #b6905c37 Parcelas Parcela #0 Parcela #0 - Agosto de 2025 Da…" at bounding box center [653, 687] width 810 height 1251
click at [589, 88] on link "Parcelas" at bounding box center [617, 91] width 56 height 20
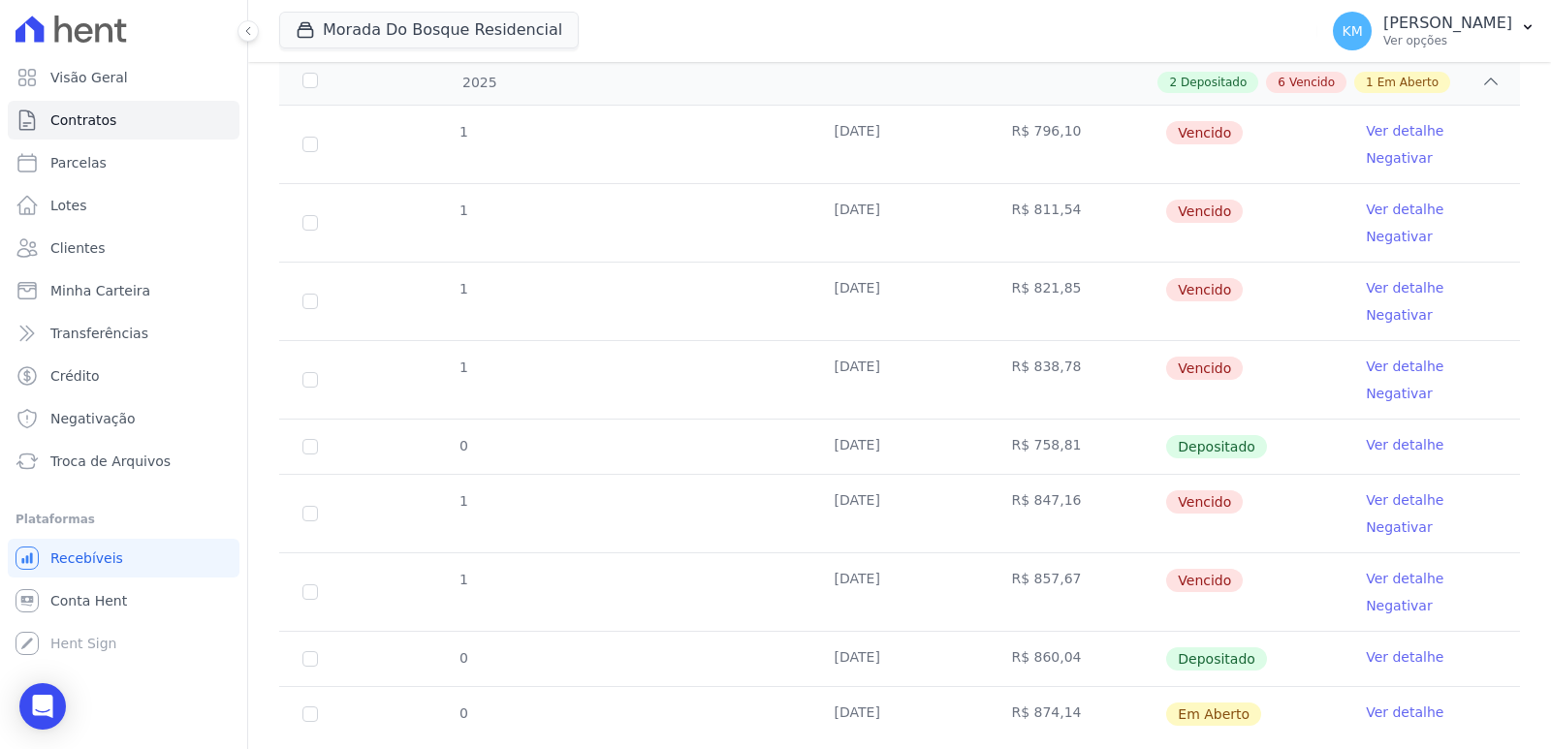
scroll to position [399, 0]
